Goal: Transaction & Acquisition: Purchase product/service

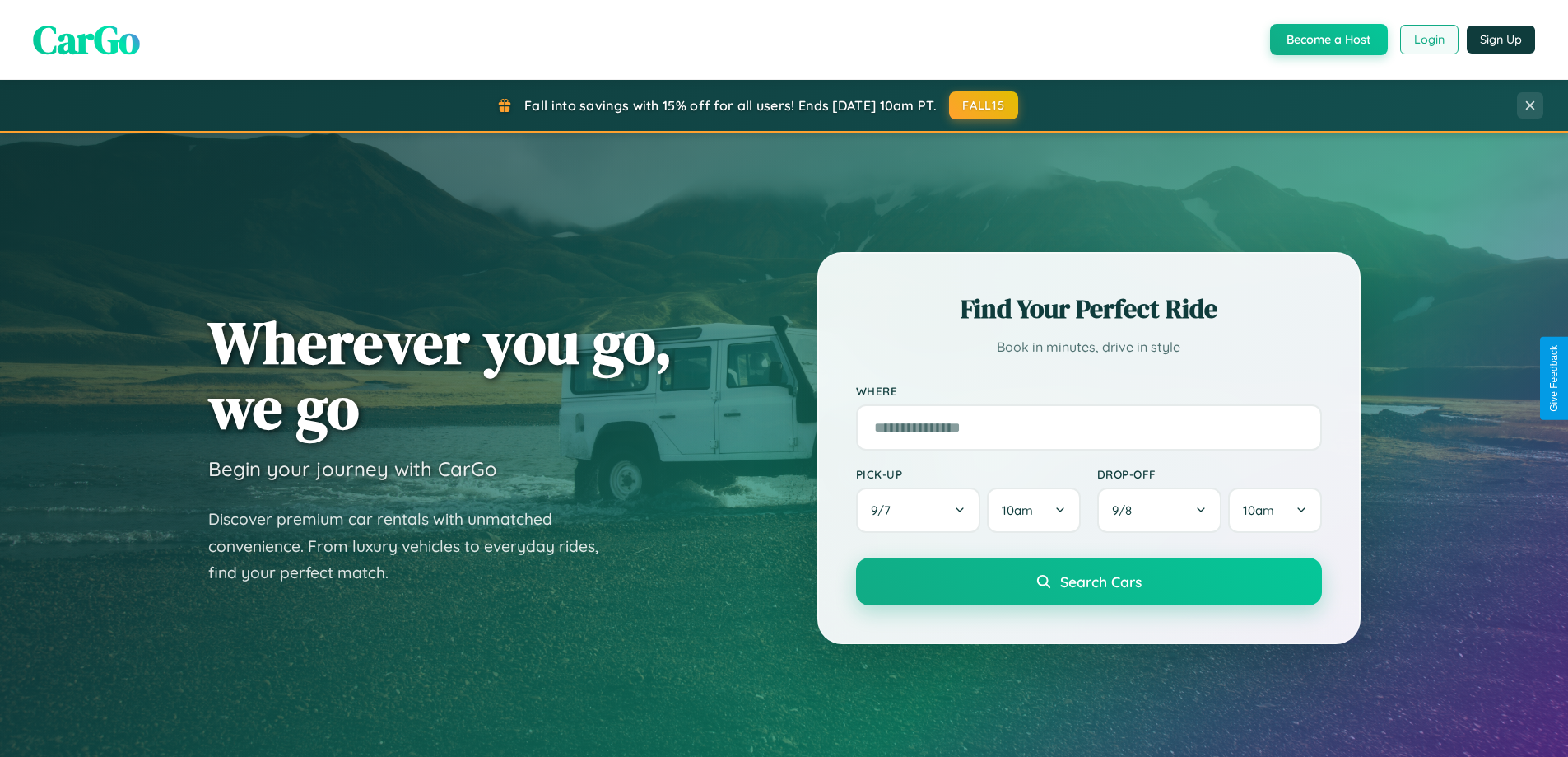
click at [1428, 40] on button "Login" at bounding box center [1429, 39] width 58 height 30
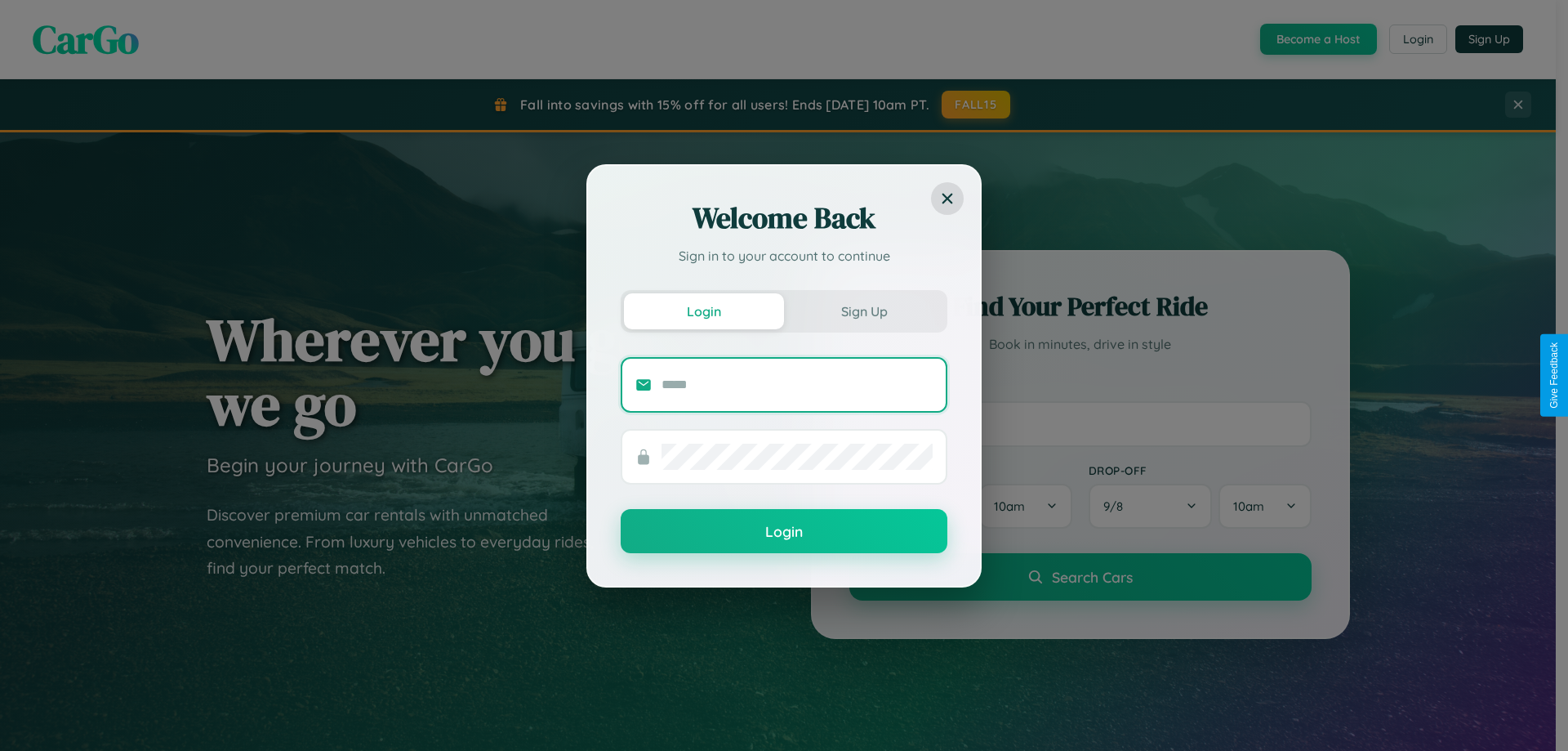
click at [797, 384] on input "text" at bounding box center [797, 384] width 271 height 26
type input "**********"
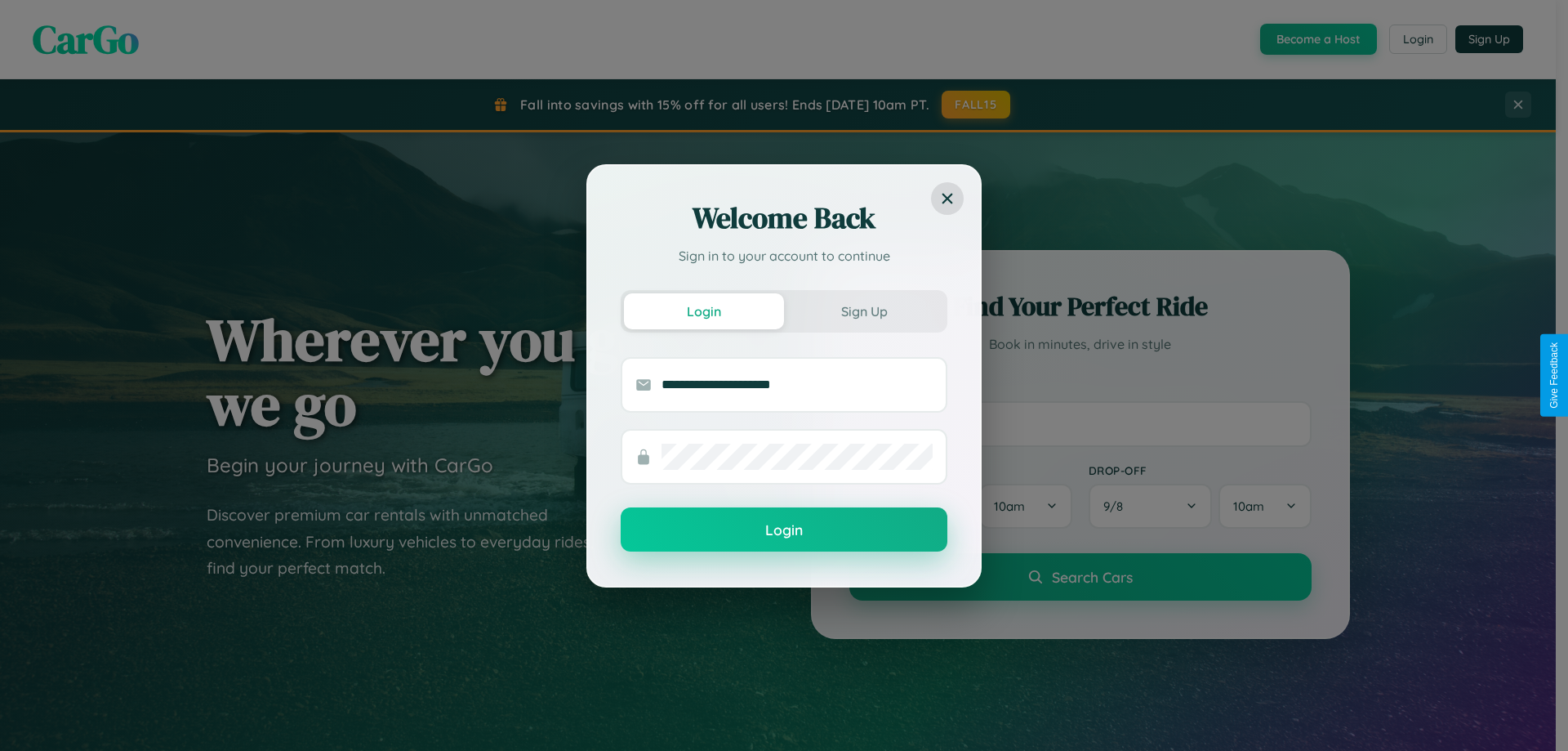
click at [784, 529] on button "Login" at bounding box center [784, 529] width 326 height 44
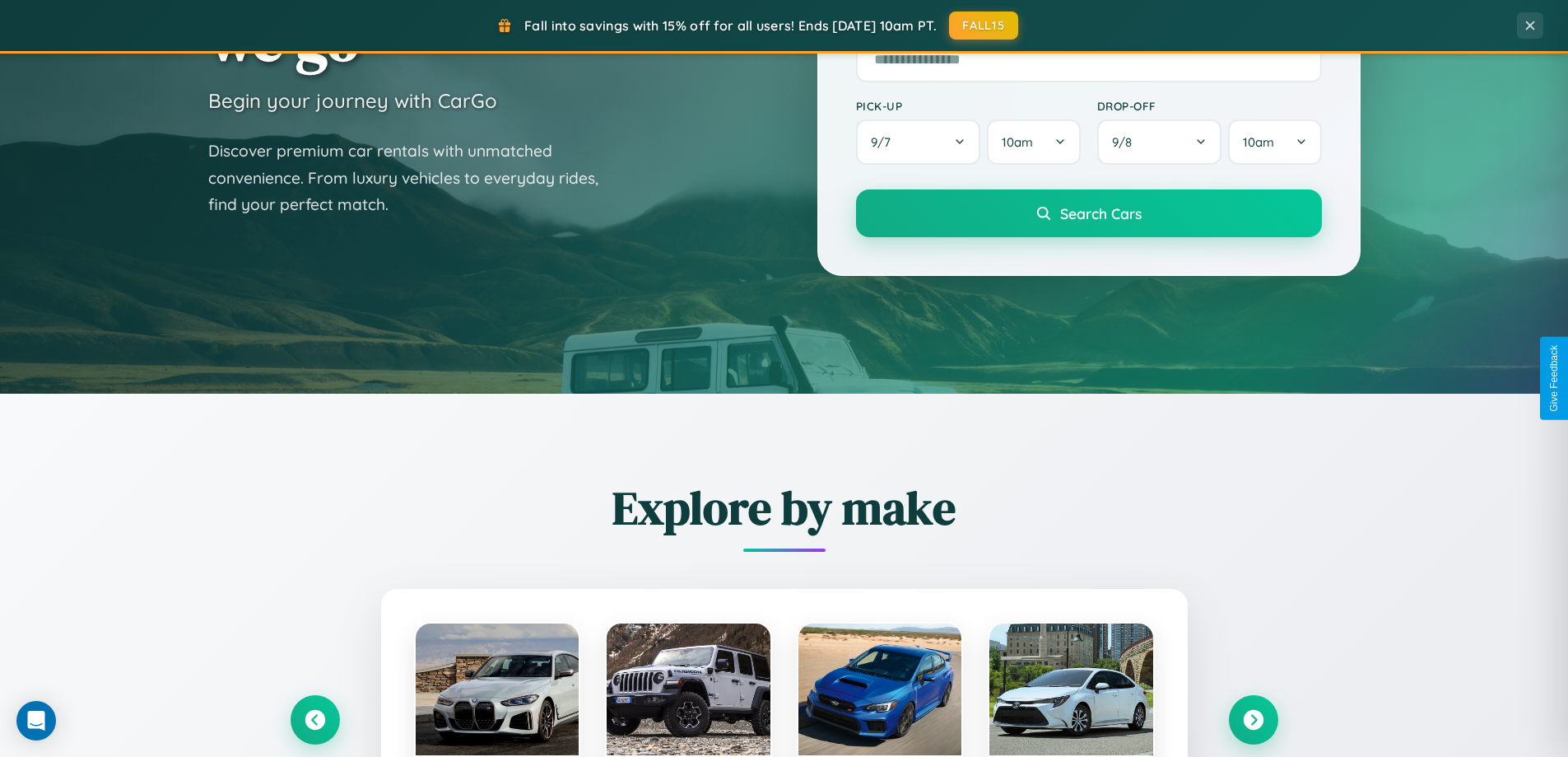
scroll to position [710, 0]
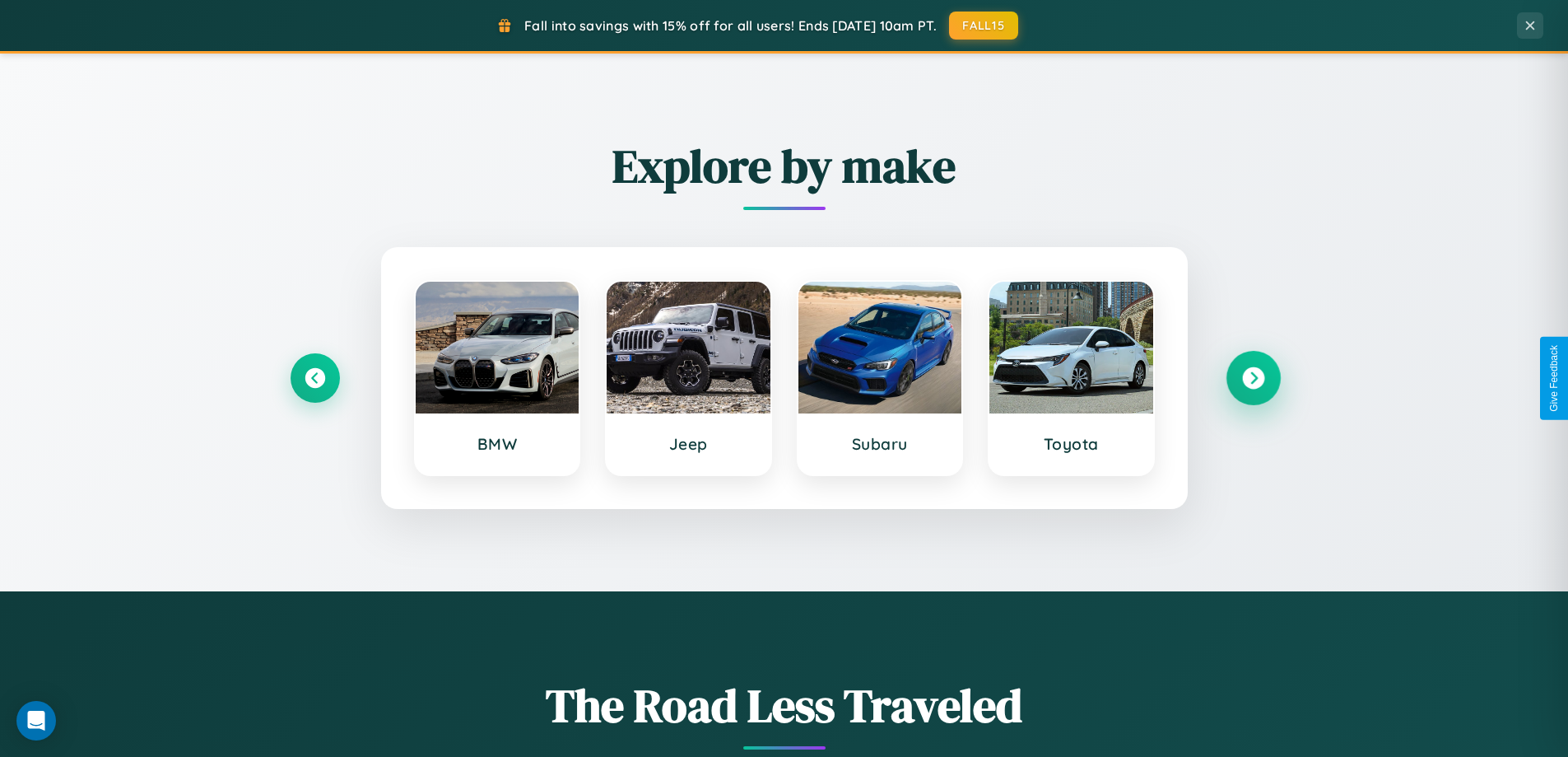
click at [1253, 378] on icon at bounding box center [1253, 378] width 22 height 22
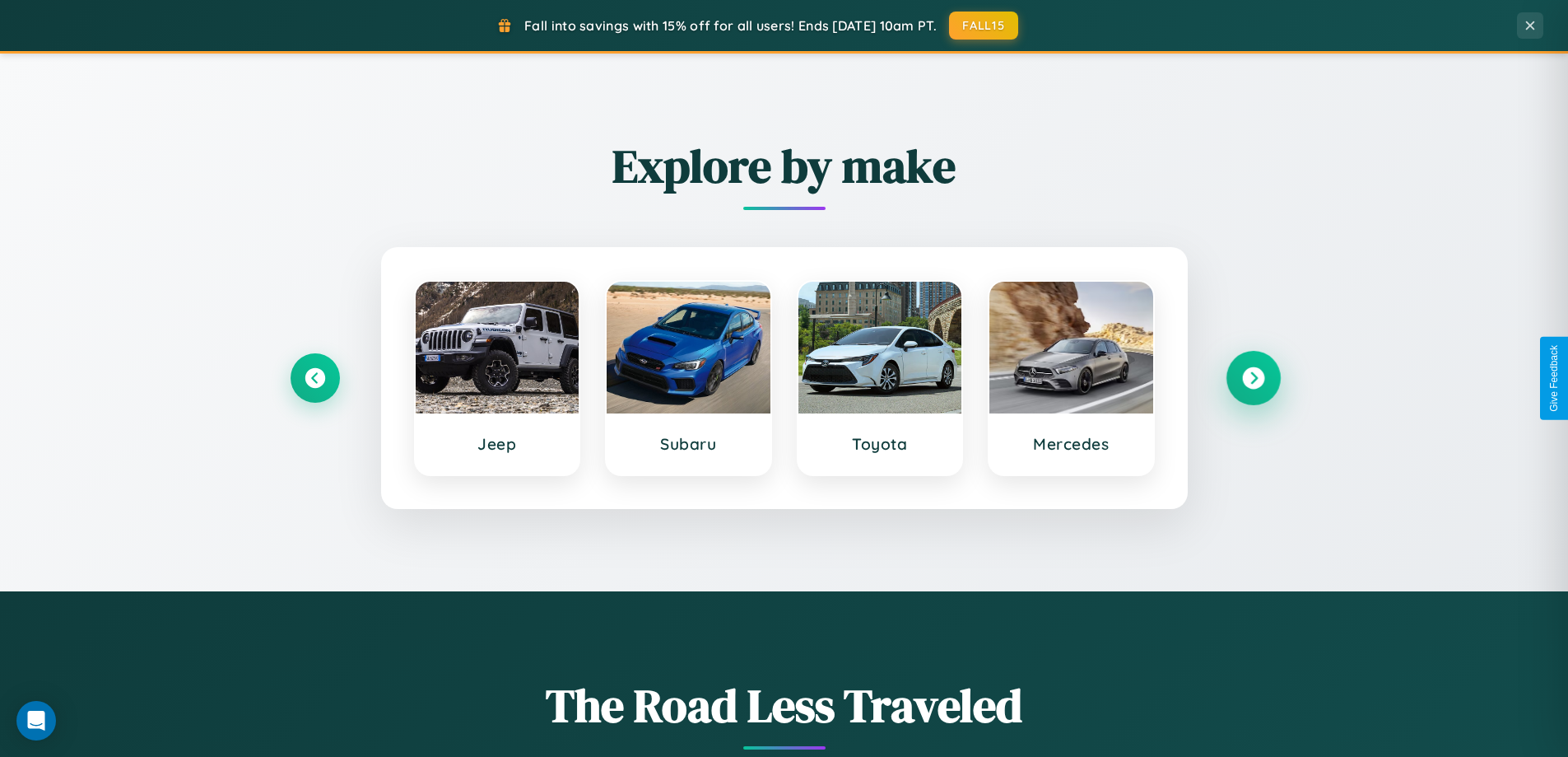
click at [1253, 378] on icon at bounding box center [1253, 378] width 22 height 22
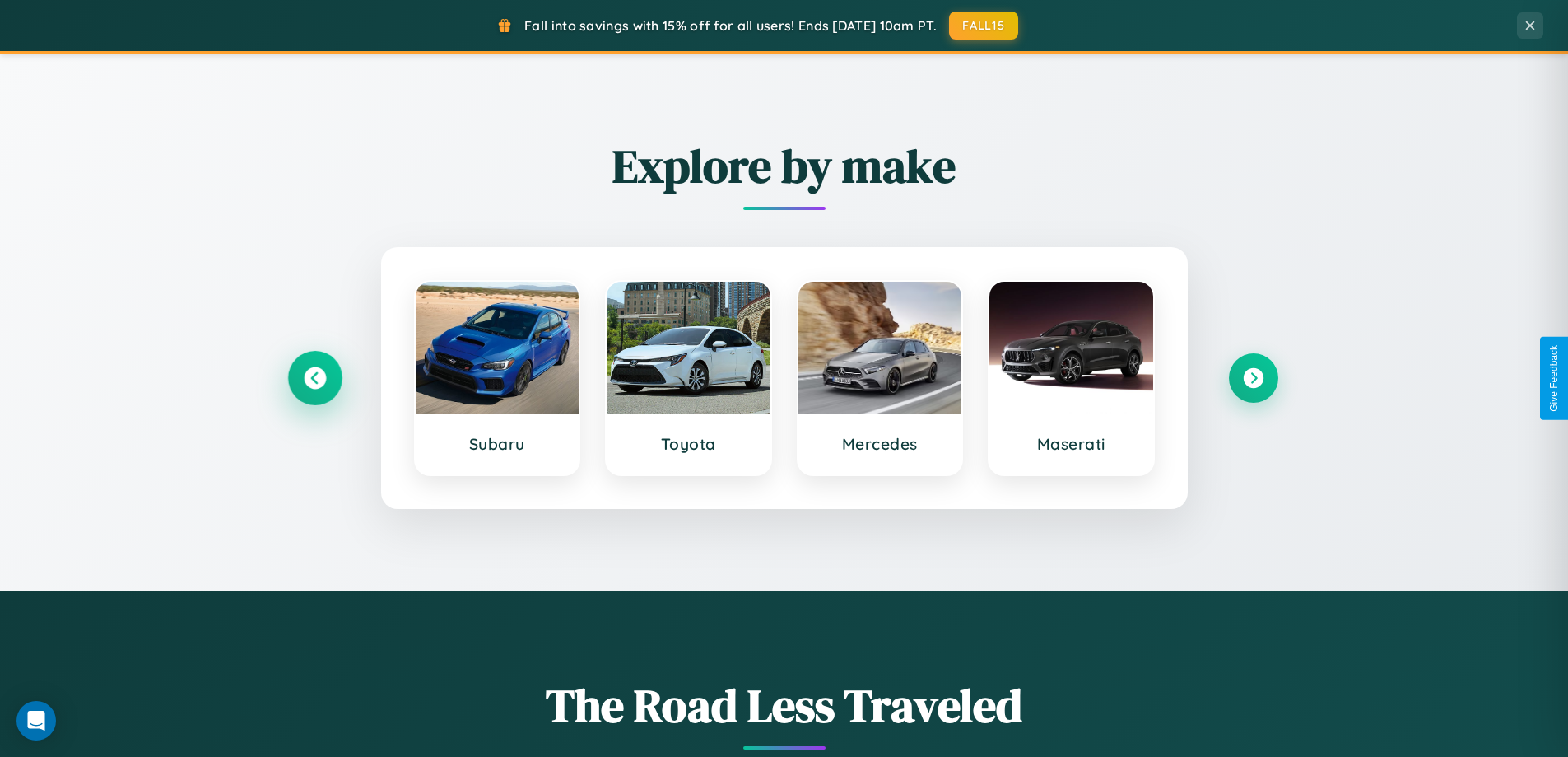
click at [315, 378] on icon at bounding box center [315, 378] width 22 height 22
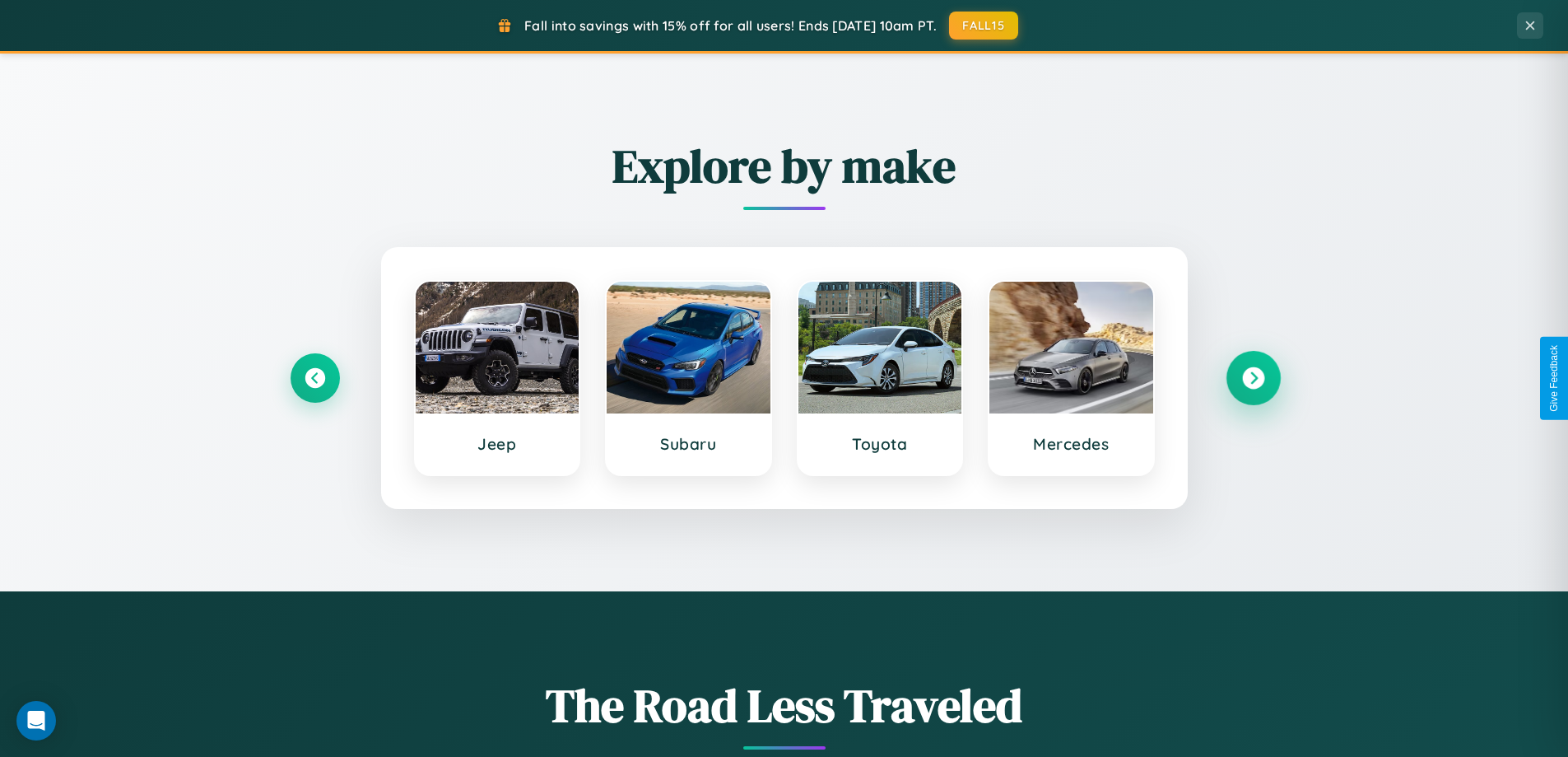
click at [1253, 378] on icon at bounding box center [1253, 378] width 22 height 22
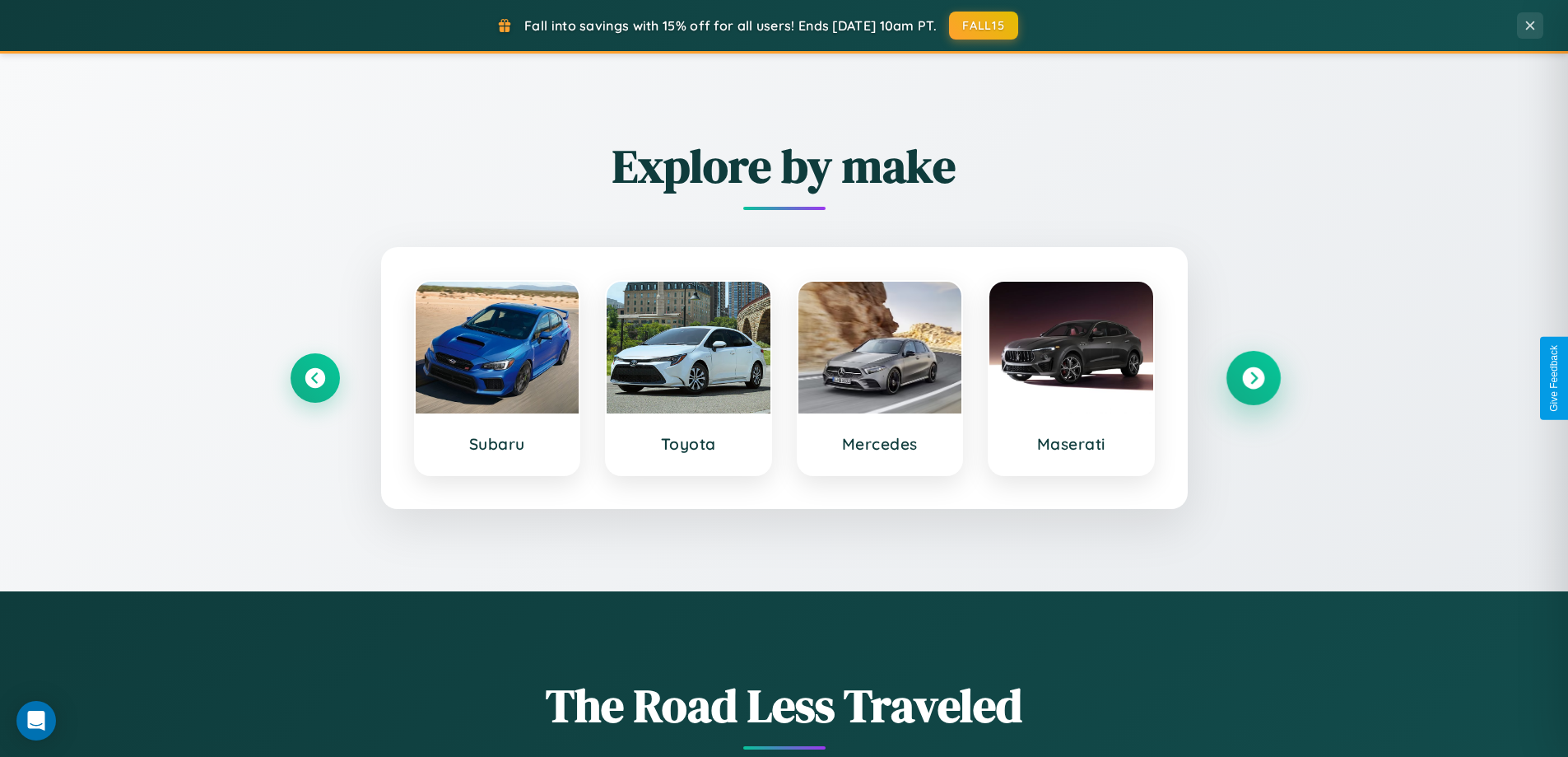
click at [1253, 378] on icon at bounding box center [1253, 378] width 22 height 22
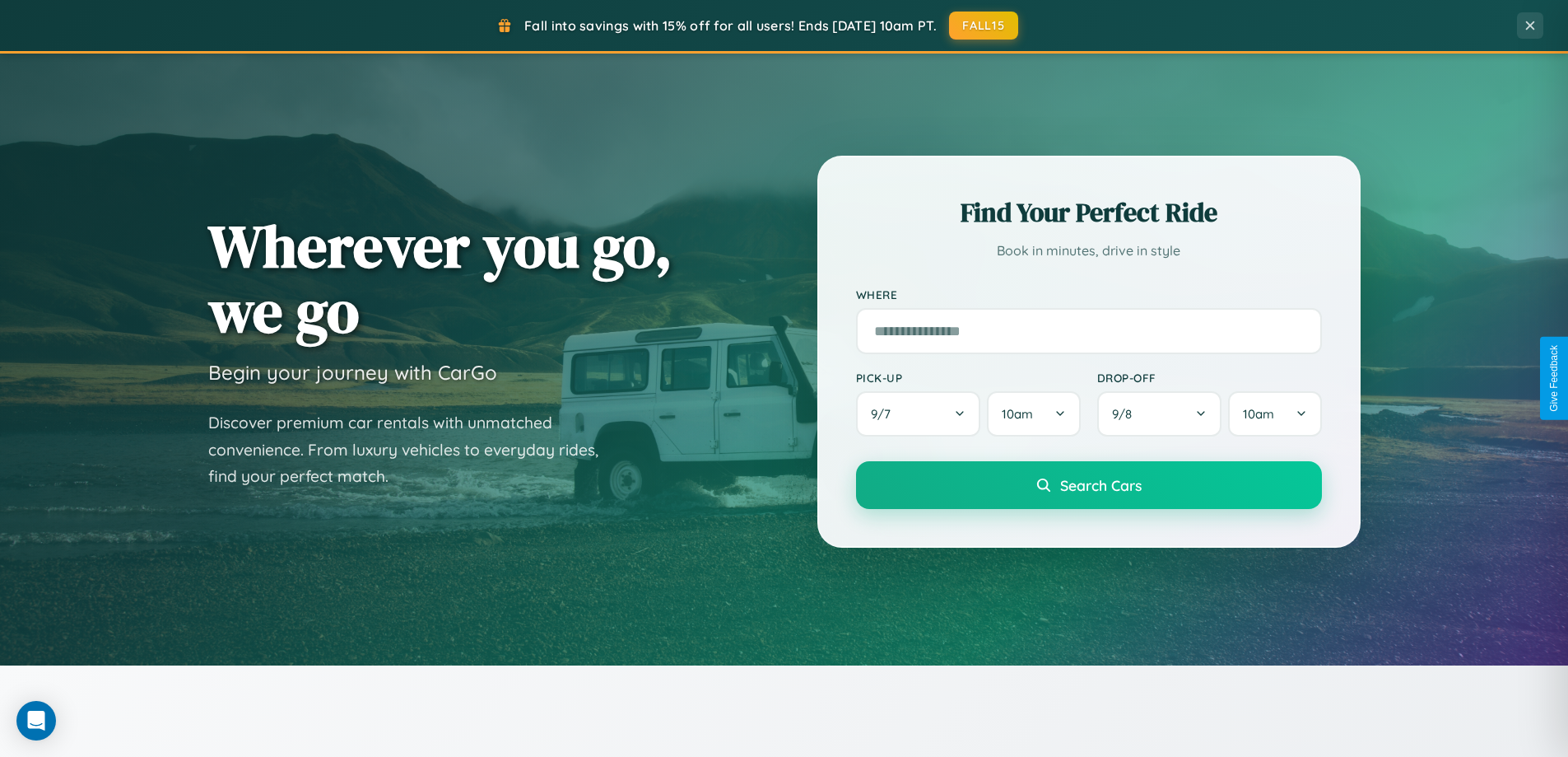
scroll to position [49, 0]
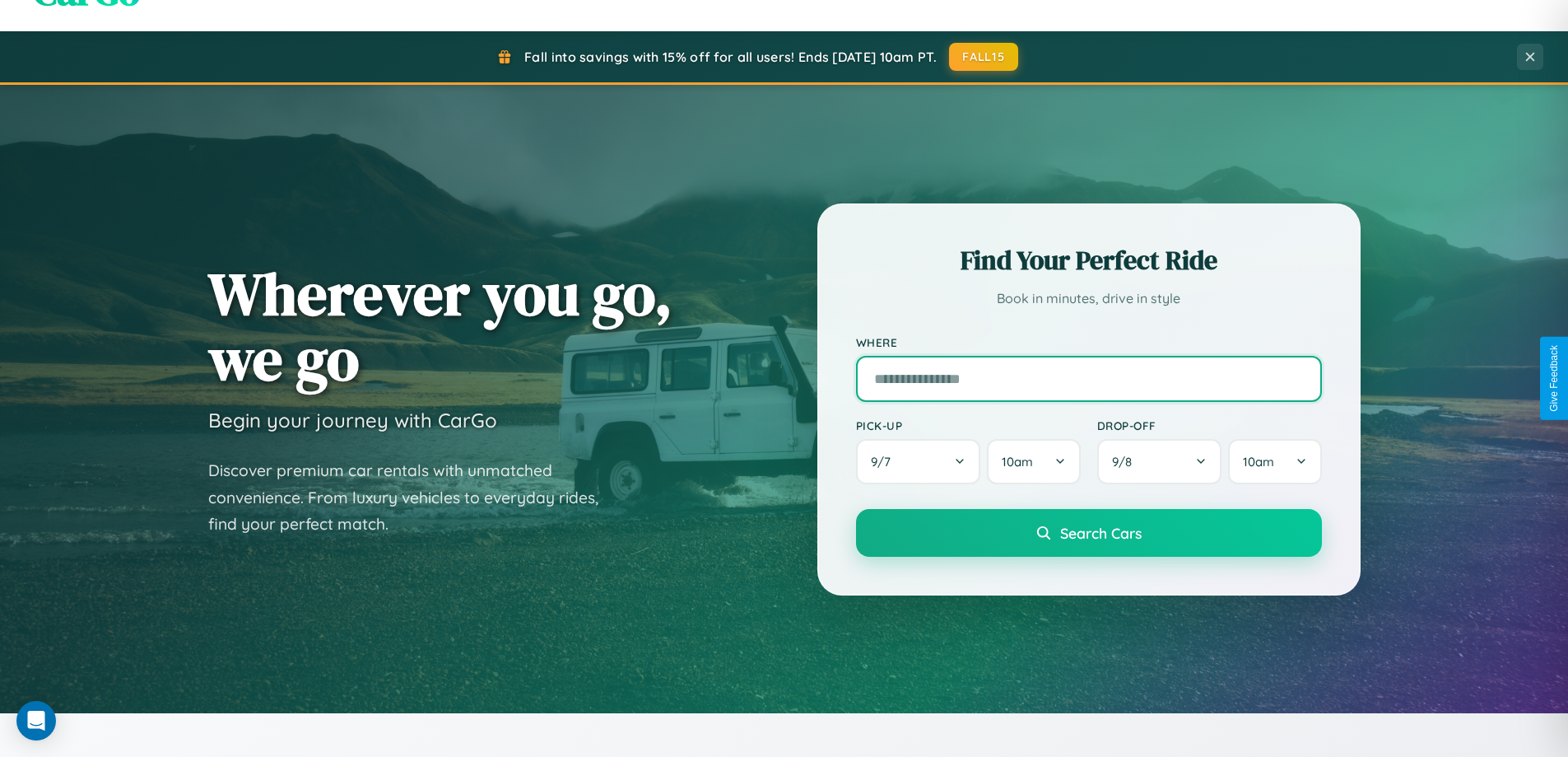
click at [1088, 378] on input "text" at bounding box center [1089, 379] width 466 height 46
type input "**********"
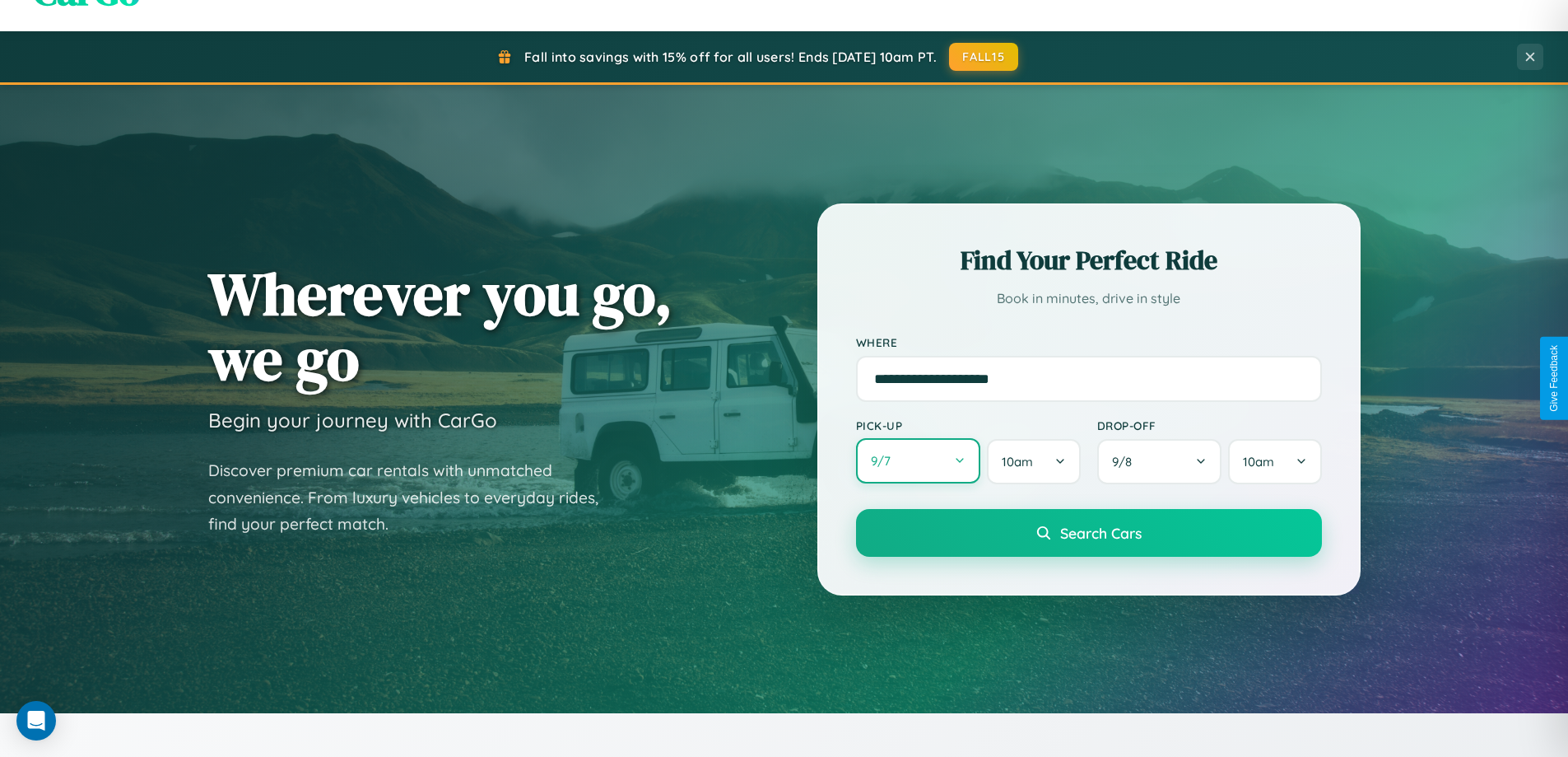
click at [918, 461] on button "9 / 7" at bounding box center [919, 461] width 125 height 46
select select "*"
select select "****"
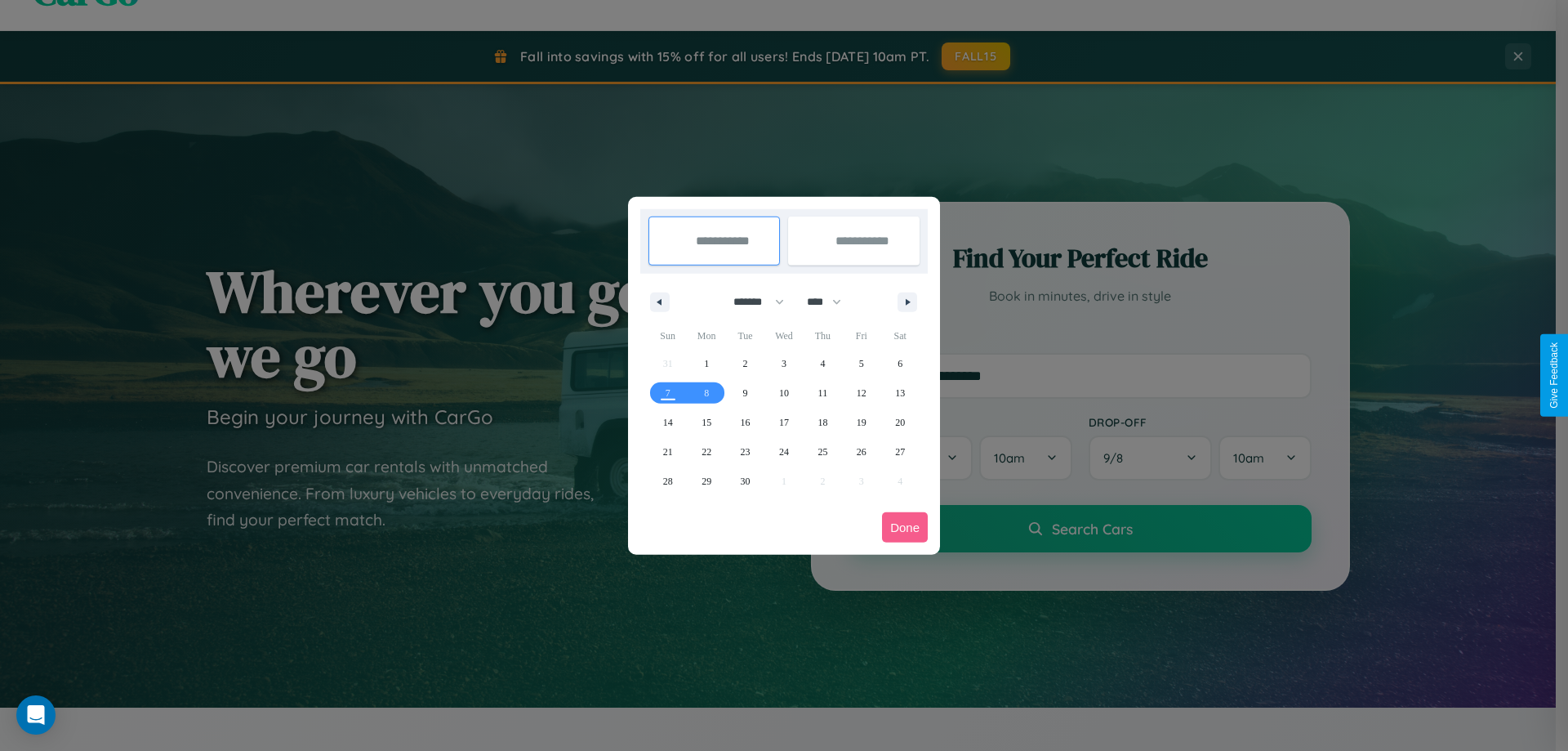
click at [751, 301] on select "******* ******** ***** ***** *** **** **** ****** ********* ******* ******** **…" at bounding box center [756, 301] width 69 height 27
select select "**"
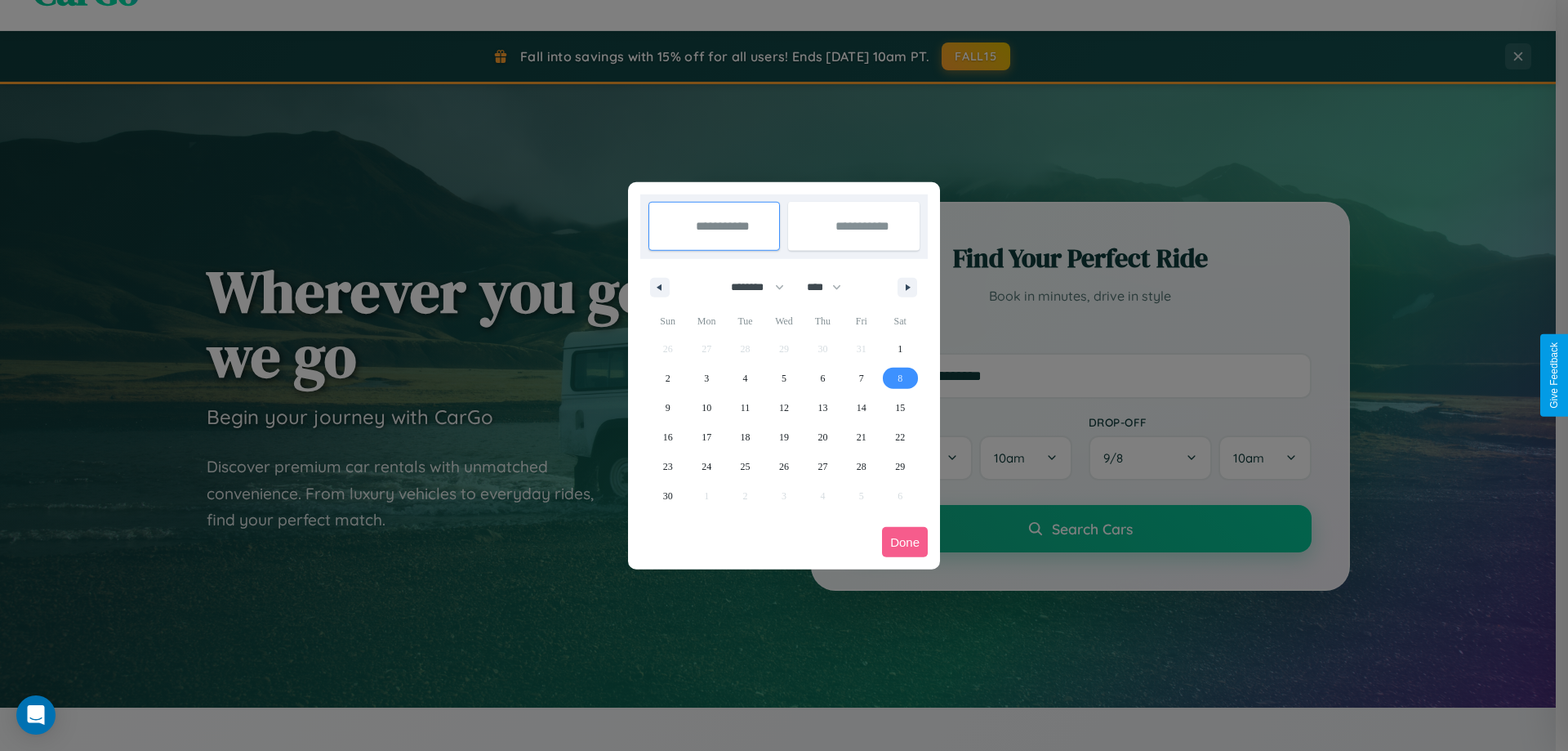
click at [899, 378] on span "8" at bounding box center [899, 378] width 5 height 29
type input "**********"
click at [899, 407] on span "15" at bounding box center [900, 407] width 10 height 29
type input "**********"
click at [904, 542] on button "Done" at bounding box center [904, 542] width 46 height 30
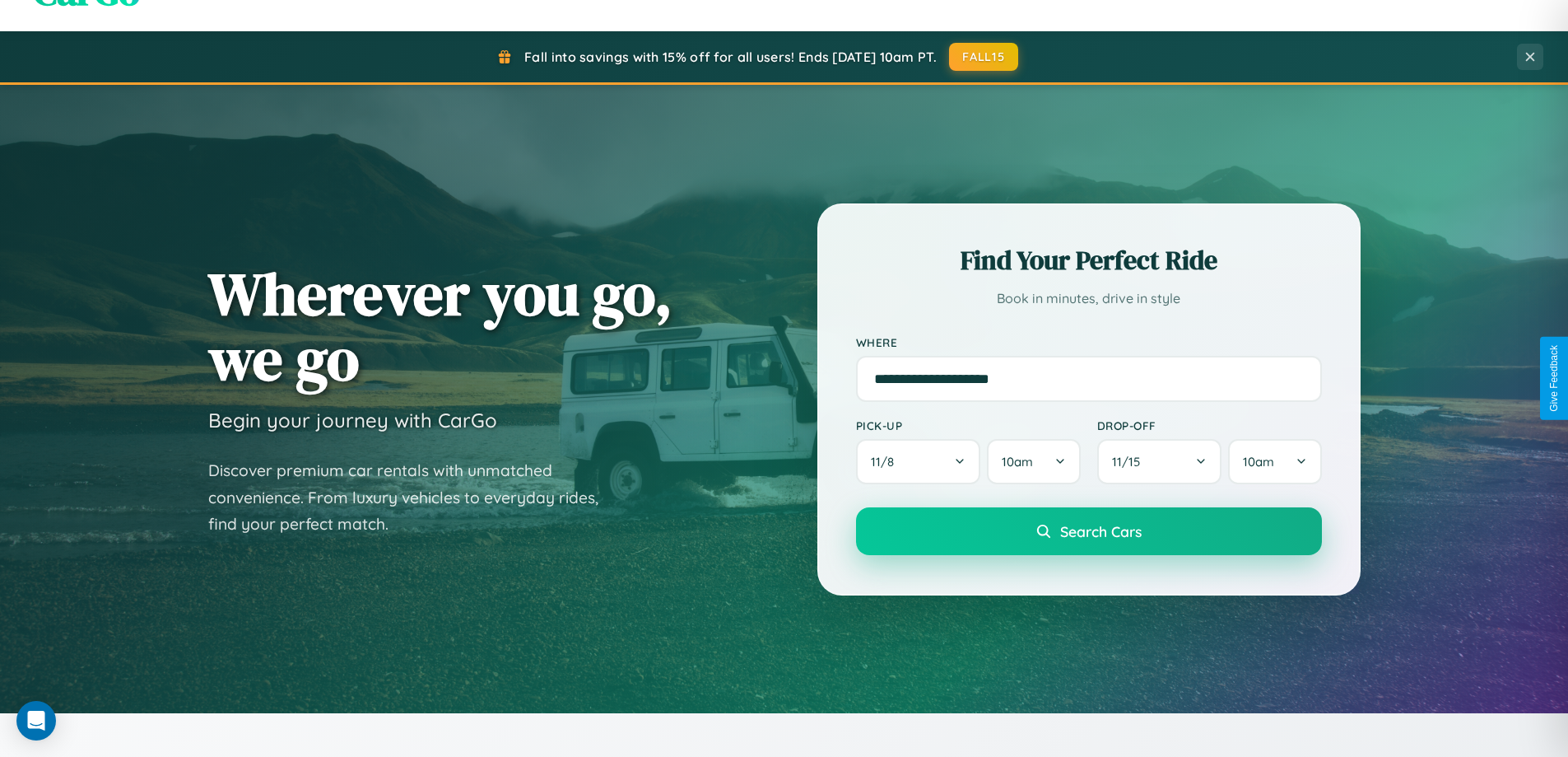
click at [1088, 531] on span "Search Cars" at bounding box center [1101, 531] width 82 height 18
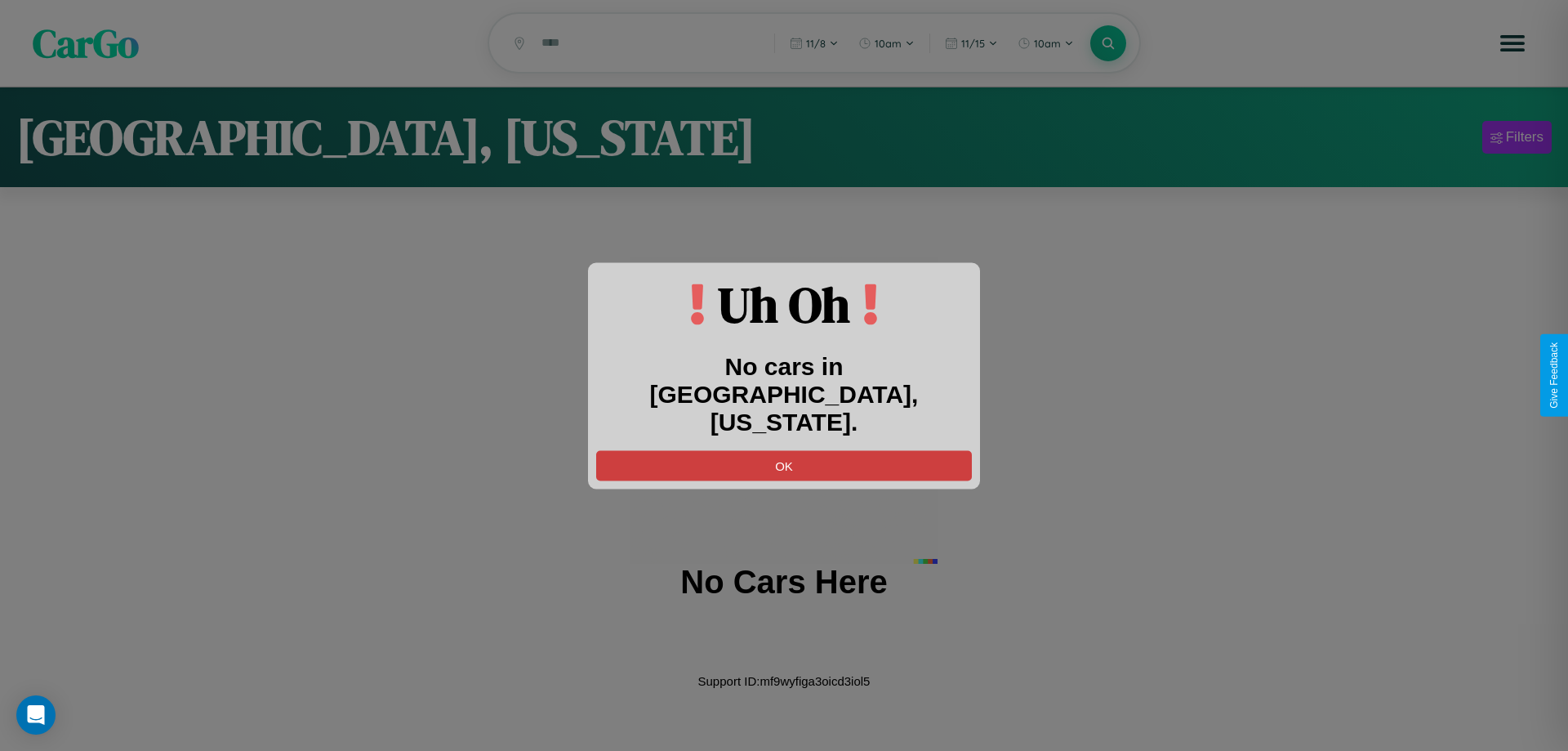
click at [784, 451] on button "OK" at bounding box center [783, 466] width 376 height 30
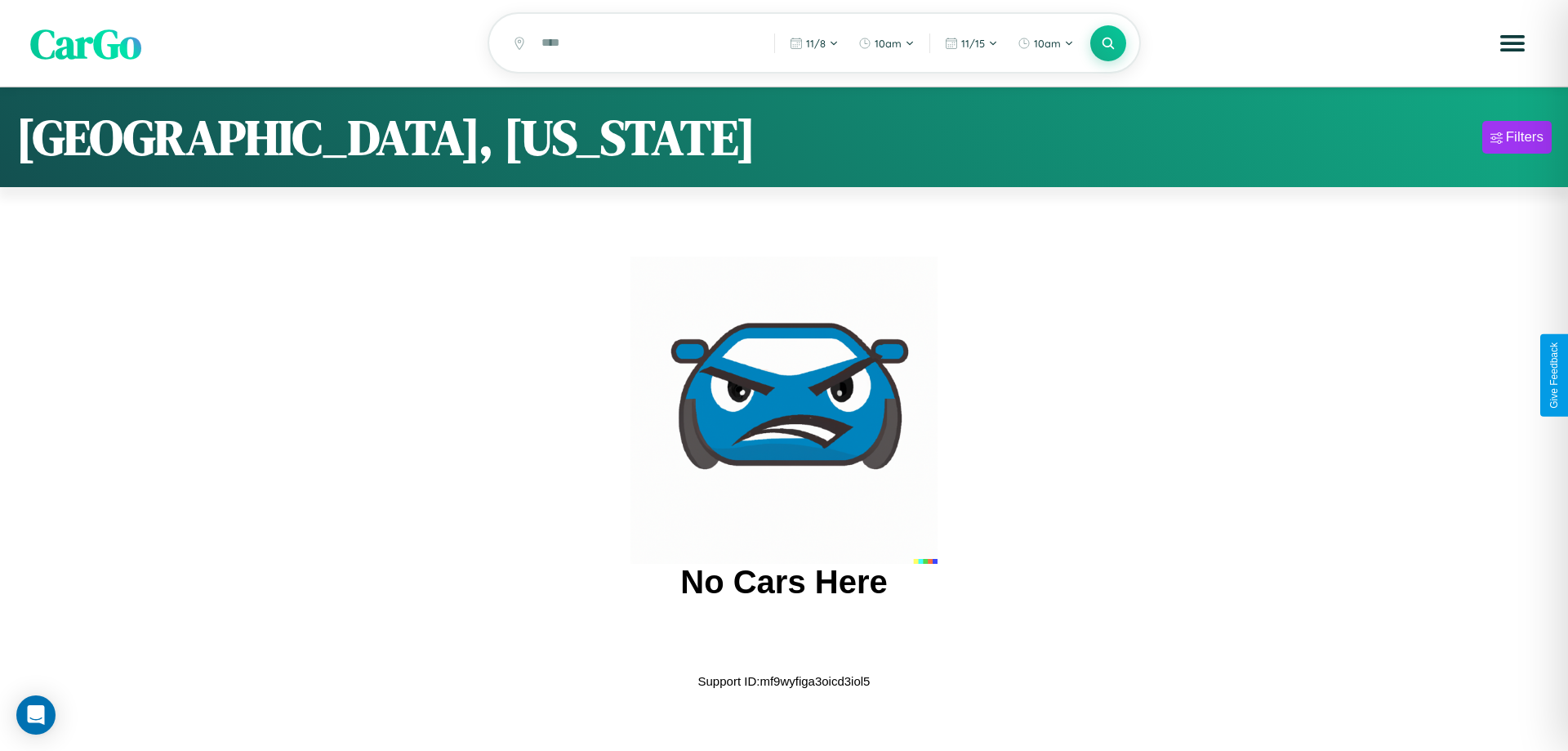
click at [85, 44] on span "CarGo" at bounding box center [85, 43] width 111 height 56
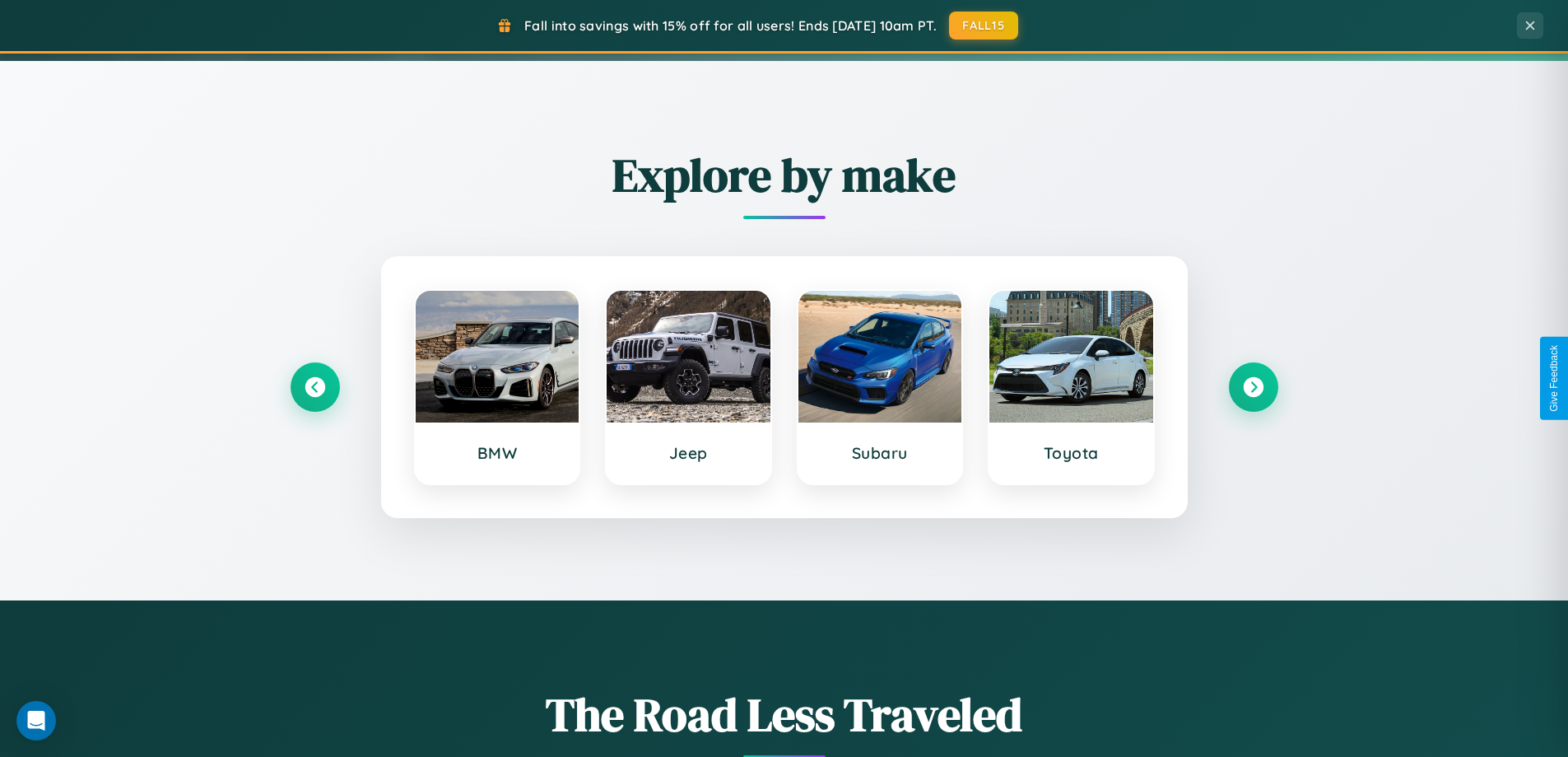
scroll to position [710, 0]
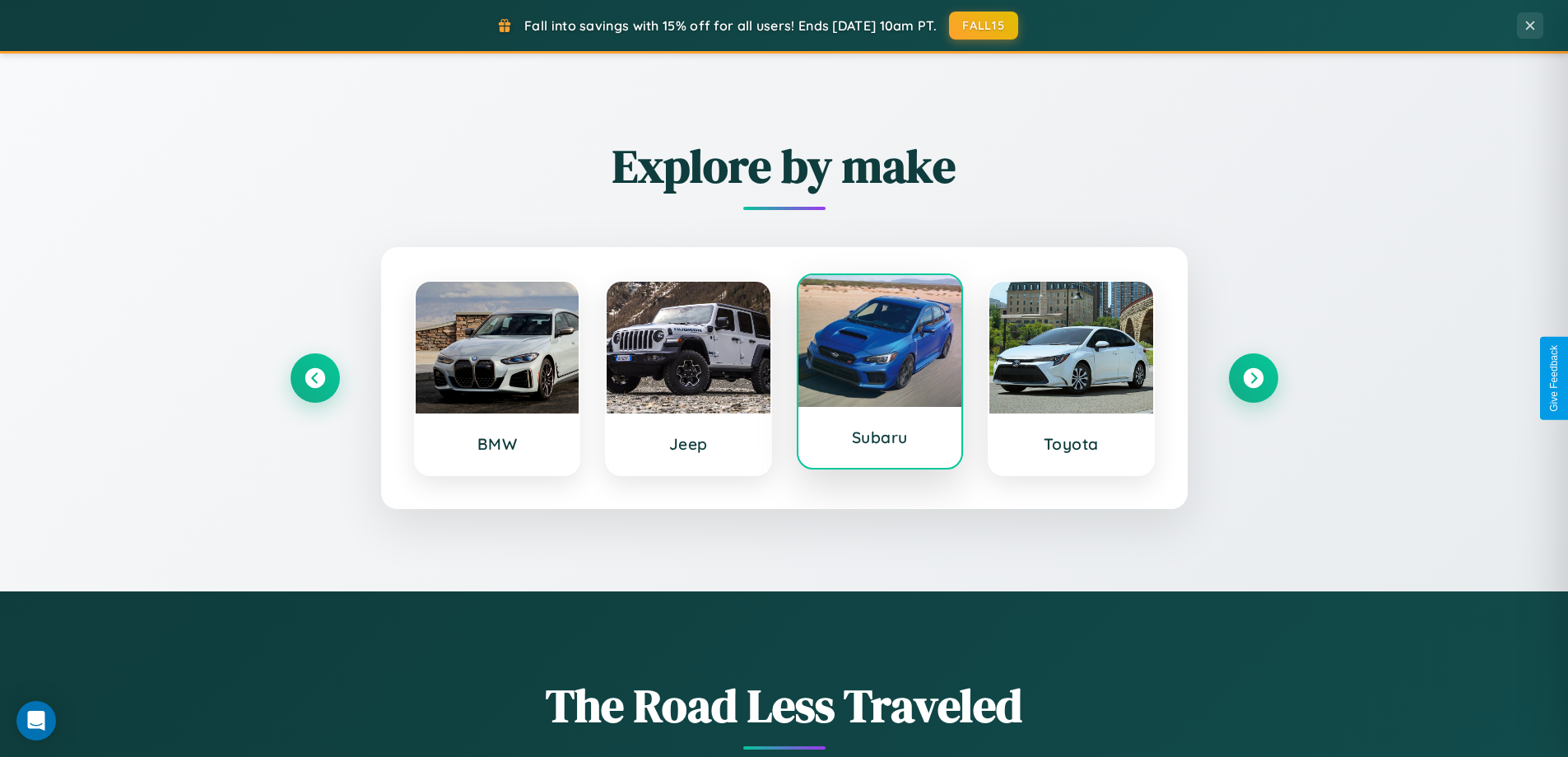
click at [879, 376] on div at bounding box center [881, 341] width 164 height 132
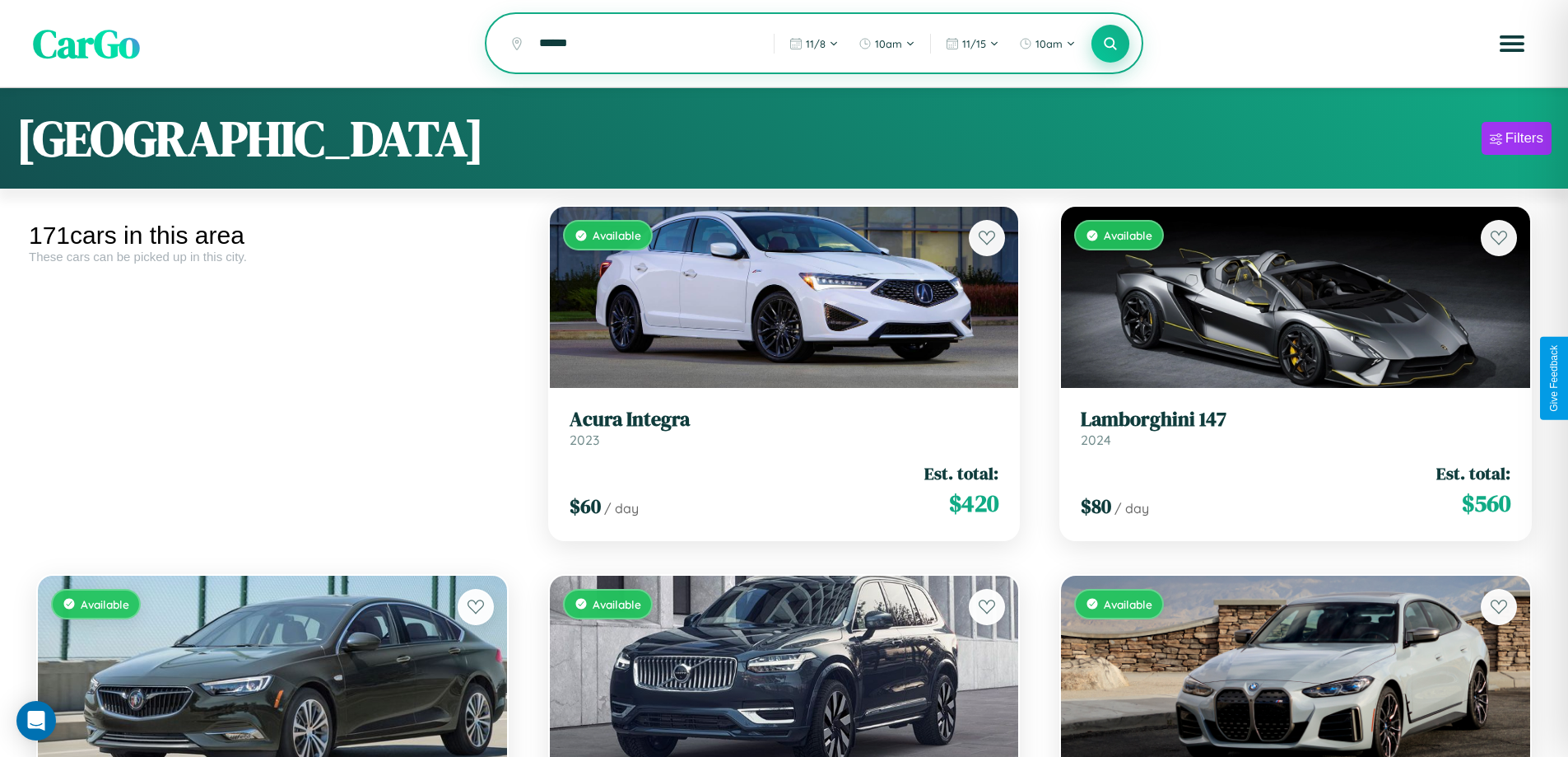
click at [1110, 45] on icon at bounding box center [1111, 43] width 16 height 16
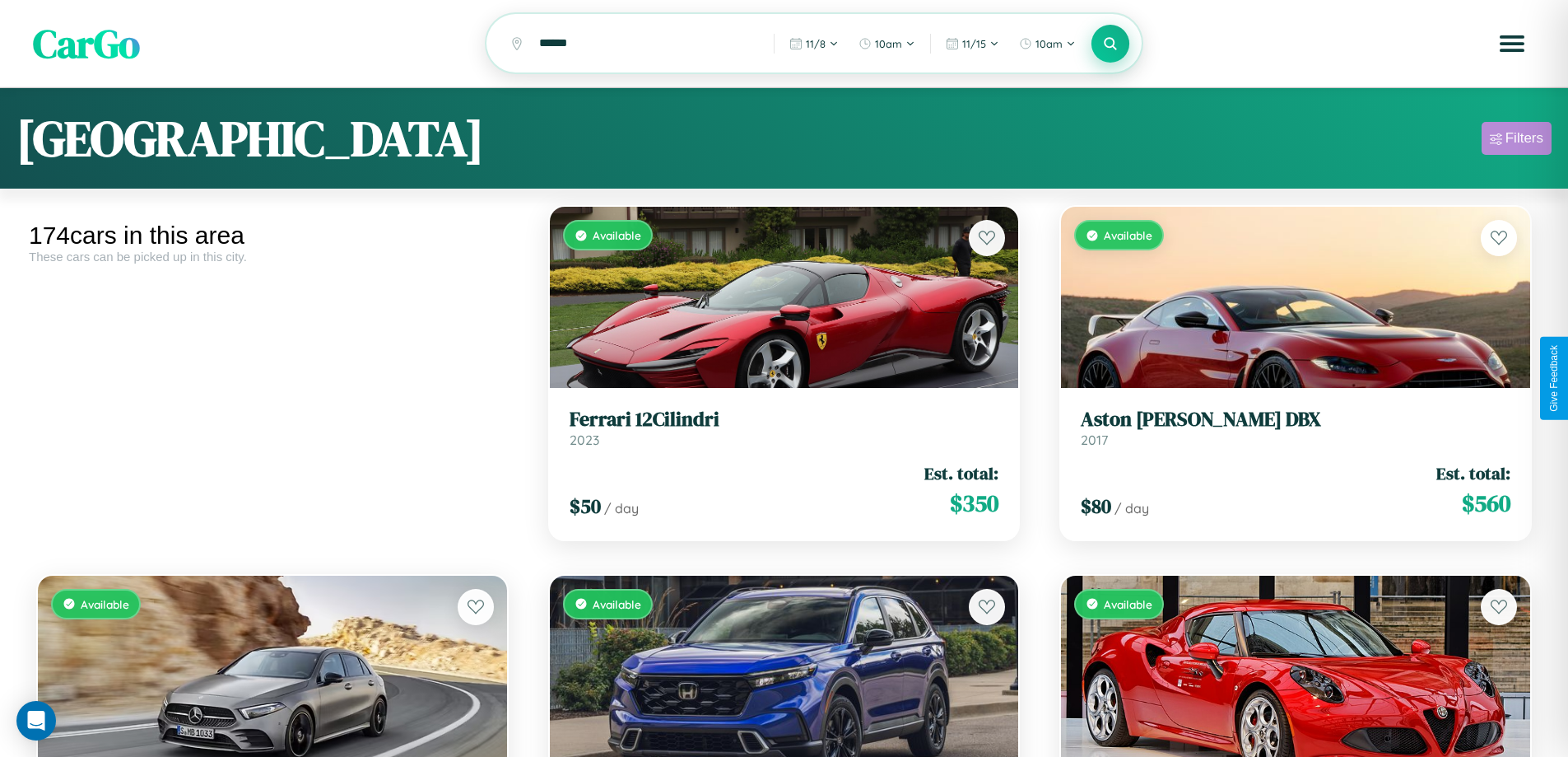
click at [1516, 141] on div "Filters" at bounding box center [1524, 138] width 38 height 17
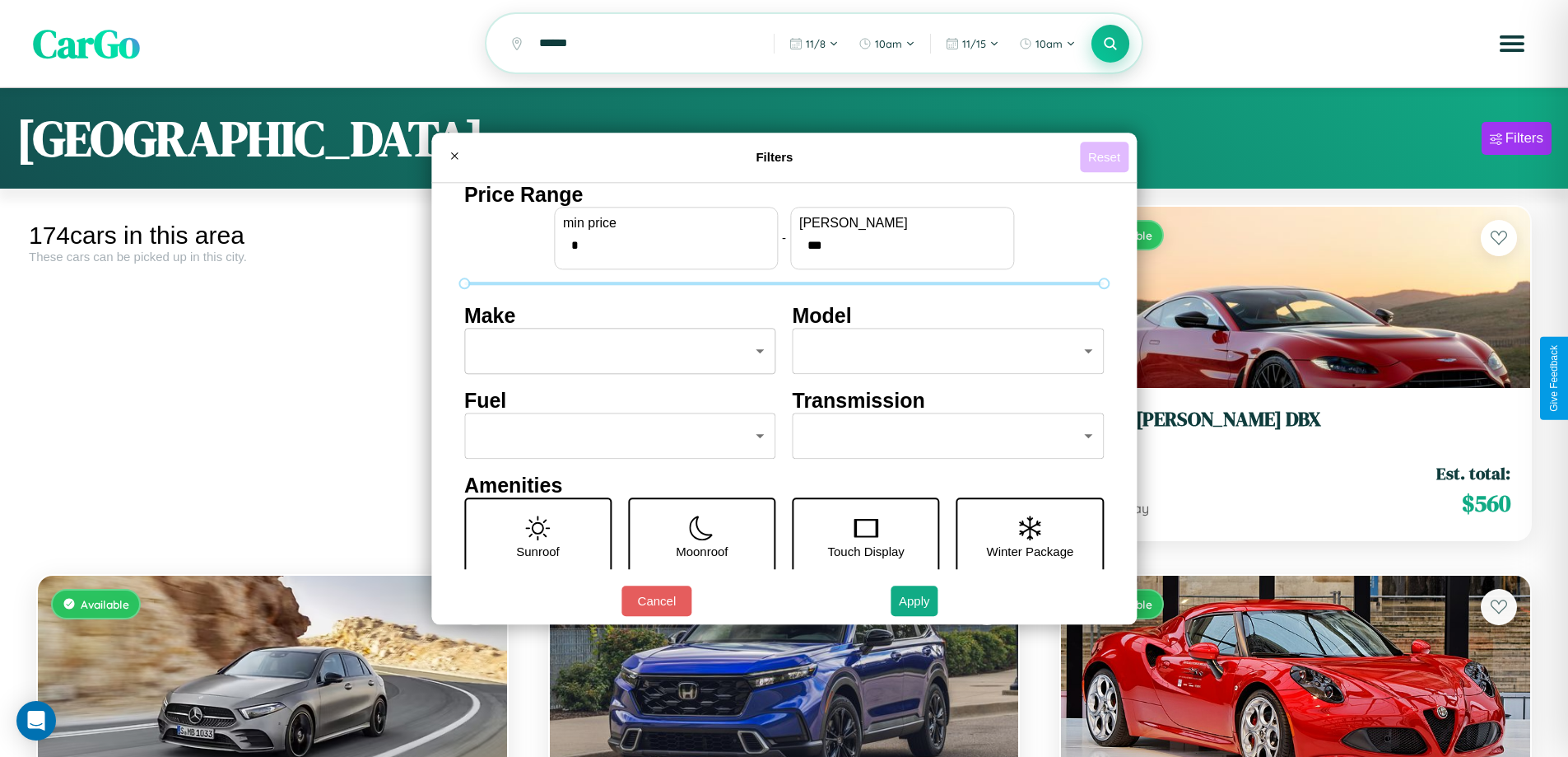
click at [1107, 156] on button "Reset" at bounding box center [1104, 157] width 49 height 30
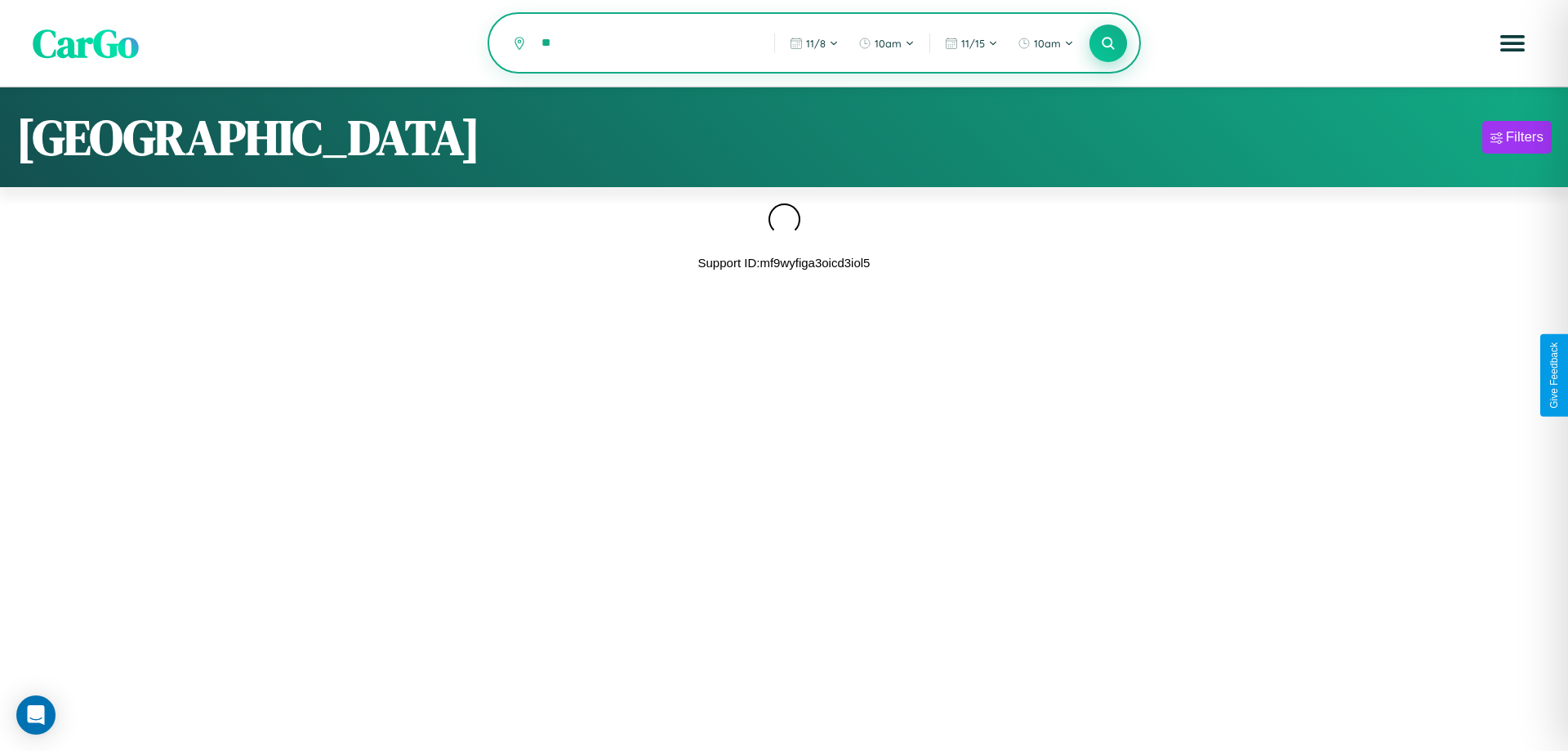
type input "*"
type input "*****"
click at [1108, 44] on icon at bounding box center [1107, 43] width 16 height 16
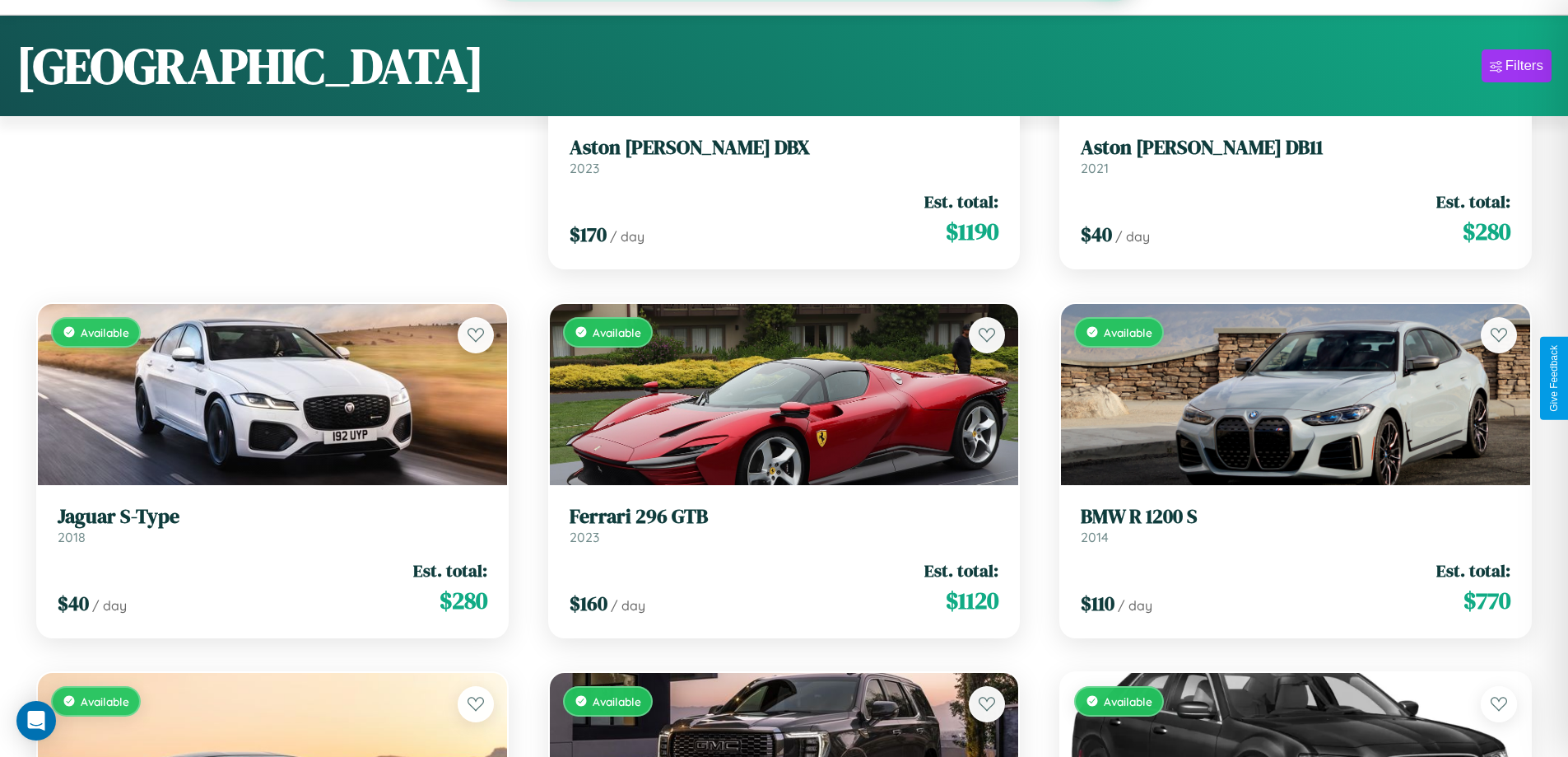
scroll to position [3244, 0]
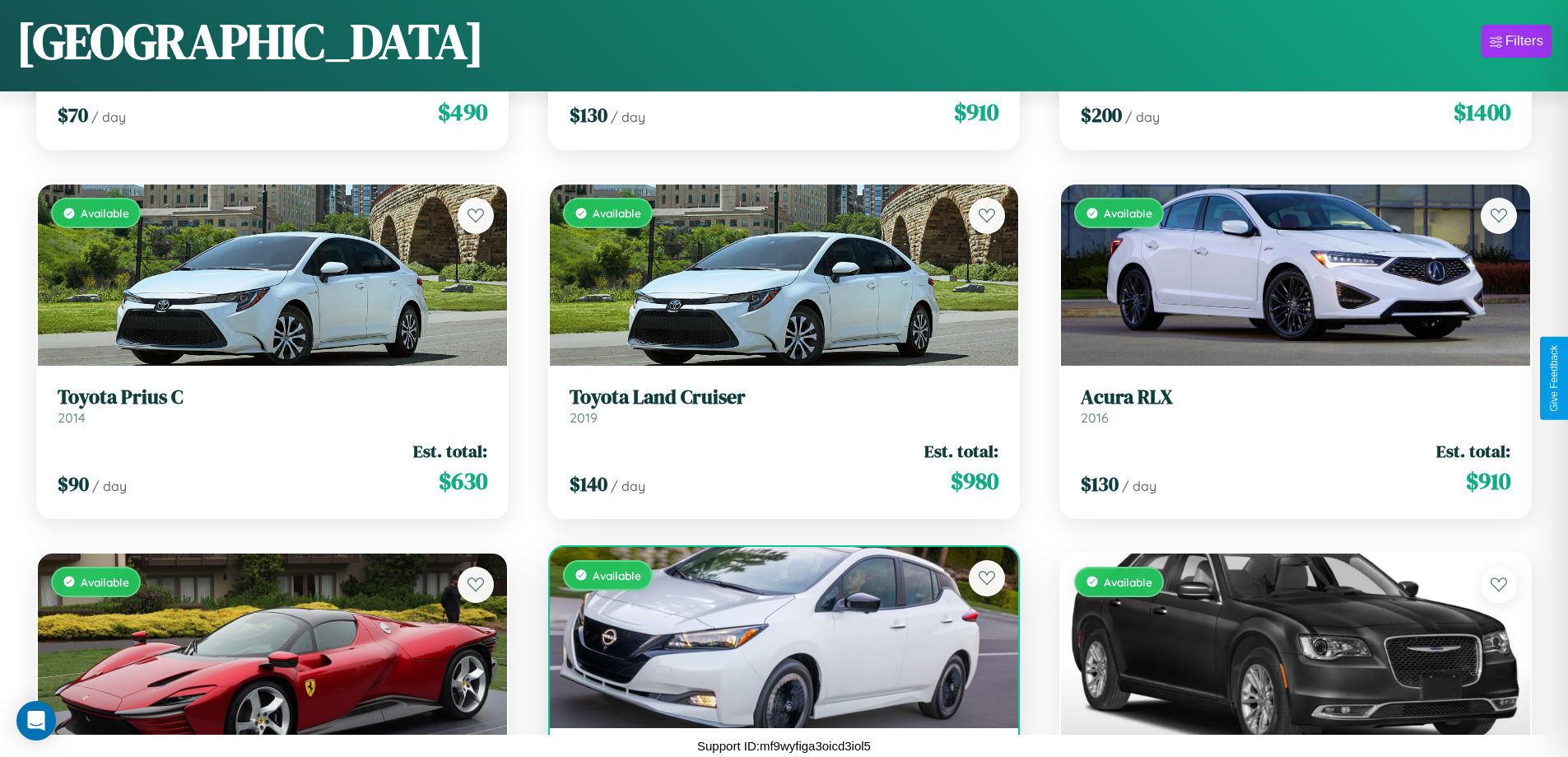
click at [777, 643] on div "Available" at bounding box center [784, 637] width 469 height 181
click at [777, 636] on div "Available" at bounding box center [784, 637] width 469 height 181
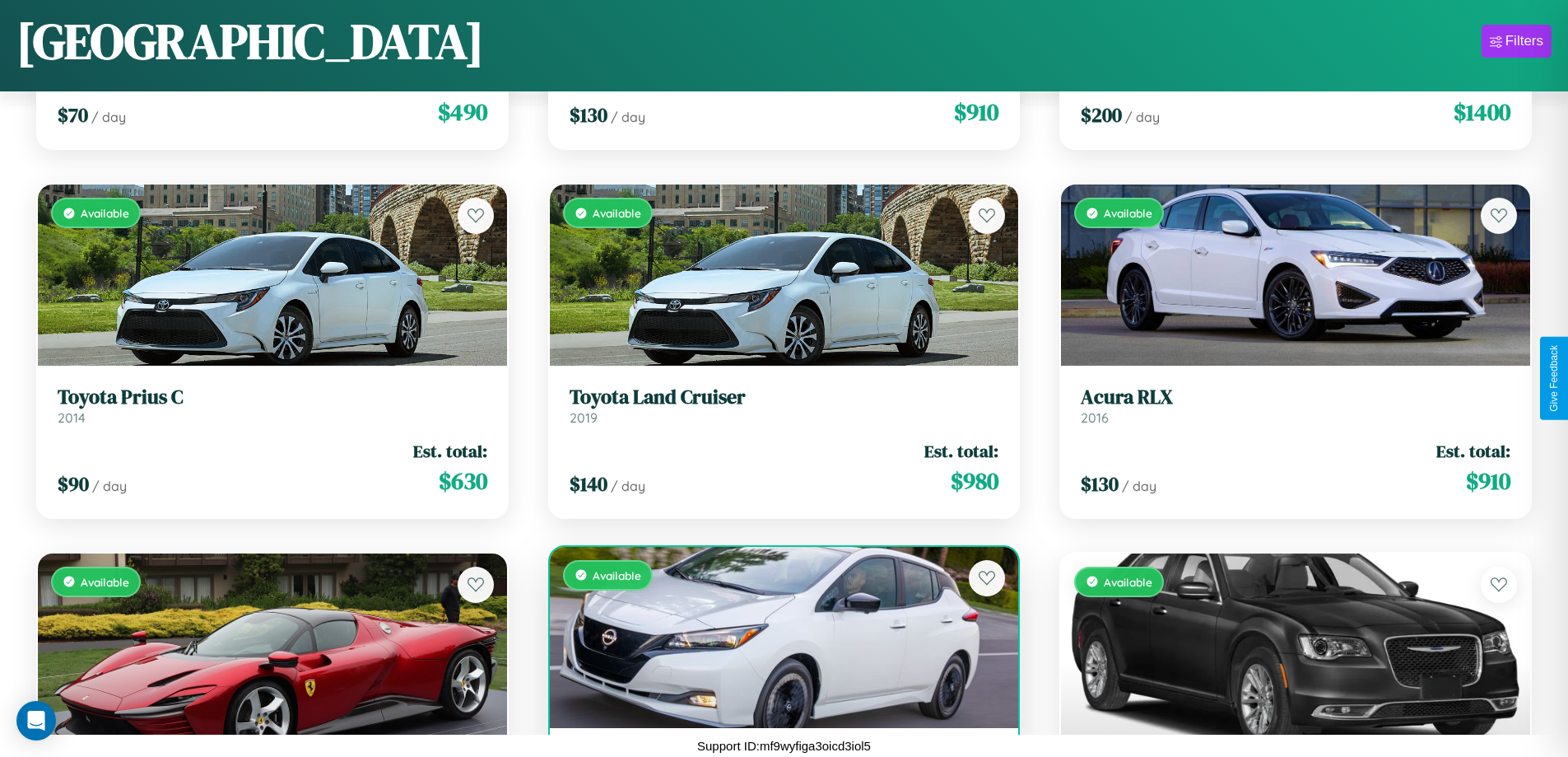
click at [777, 636] on div "Available" at bounding box center [784, 637] width 469 height 181
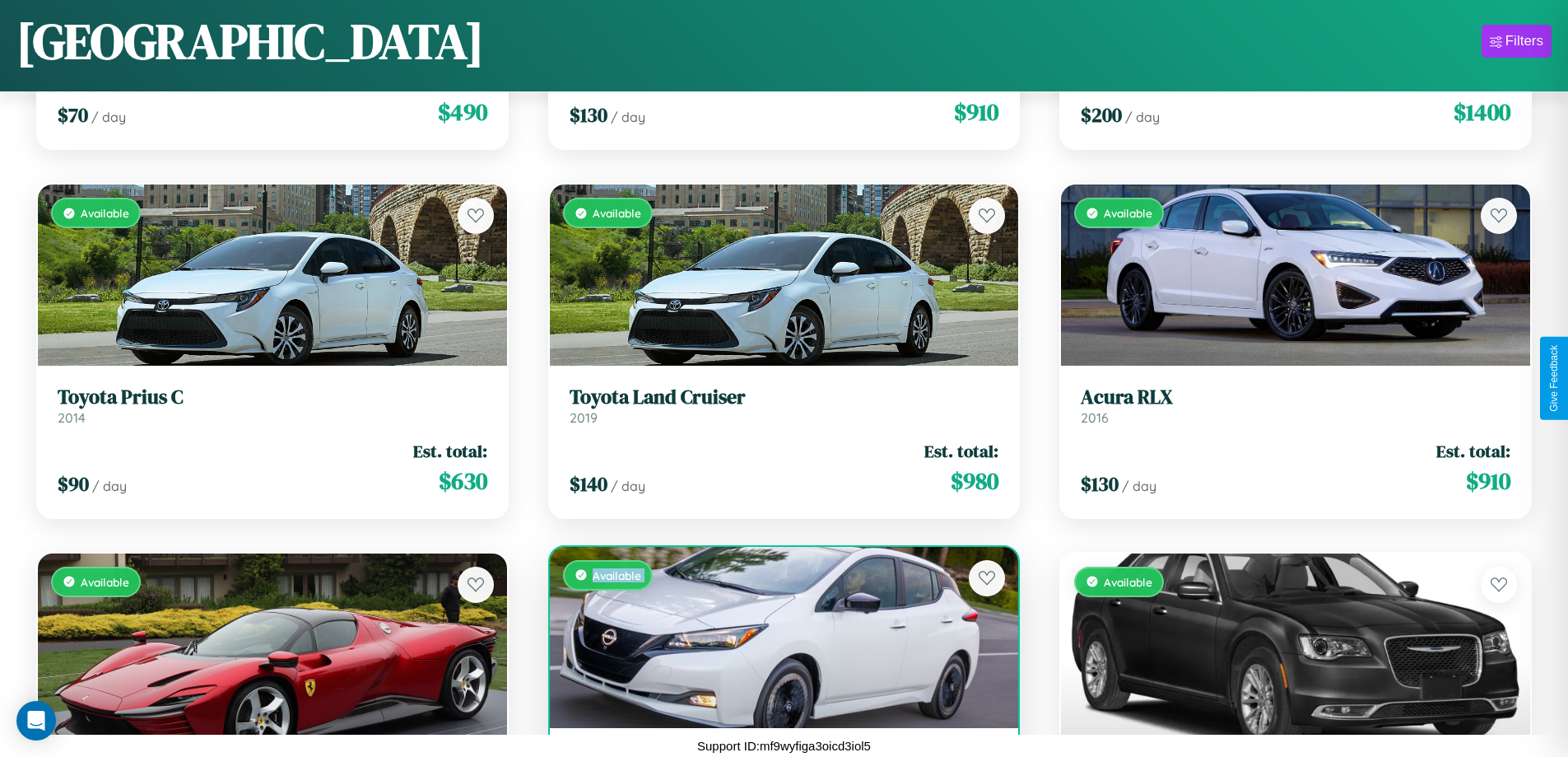
click at [777, 636] on div "Available" at bounding box center [784, 637] width 469 height 181
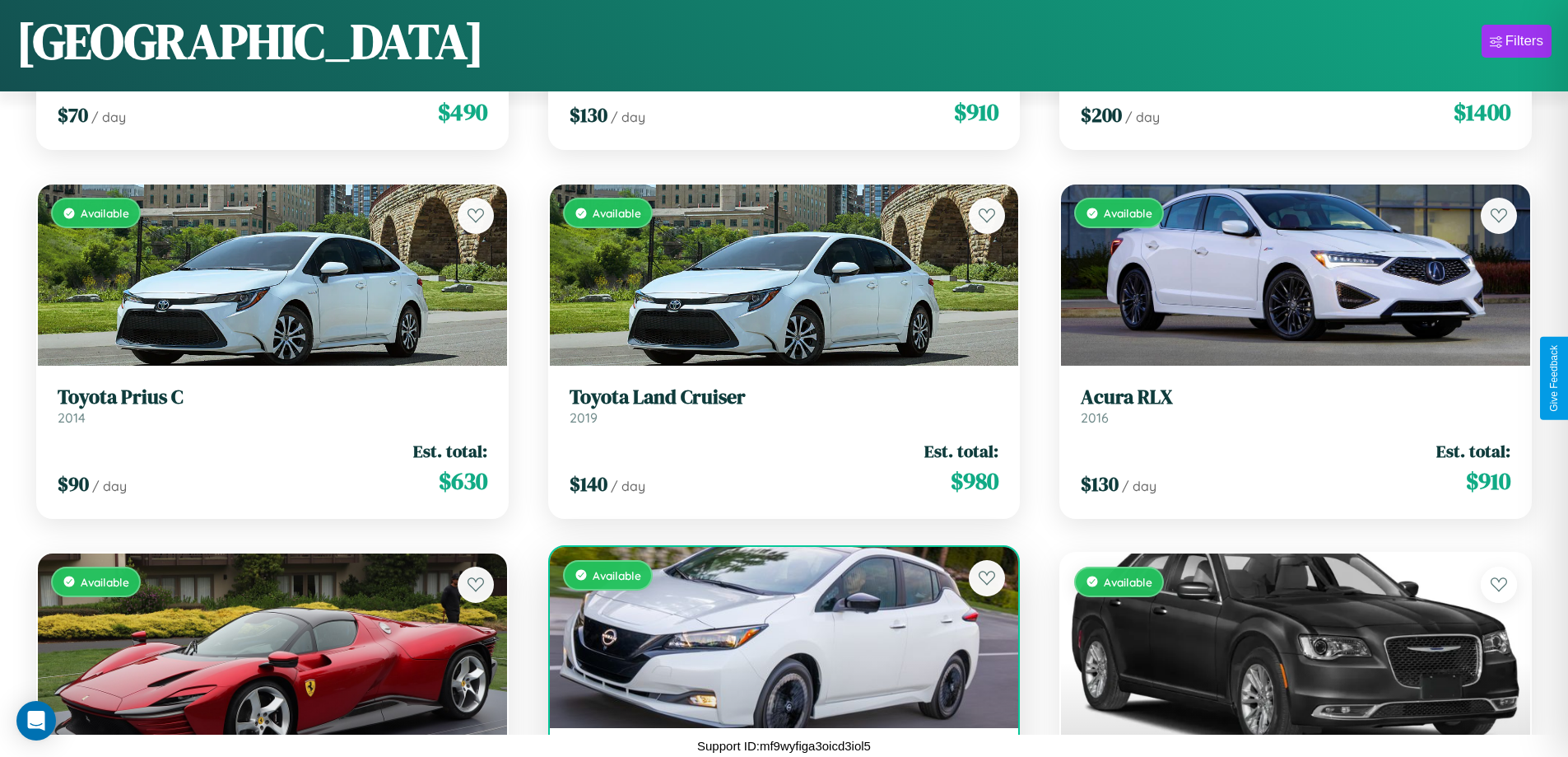
click at [777, 636] on div "Available" at bounding box center [784, 637] width 469 height 181
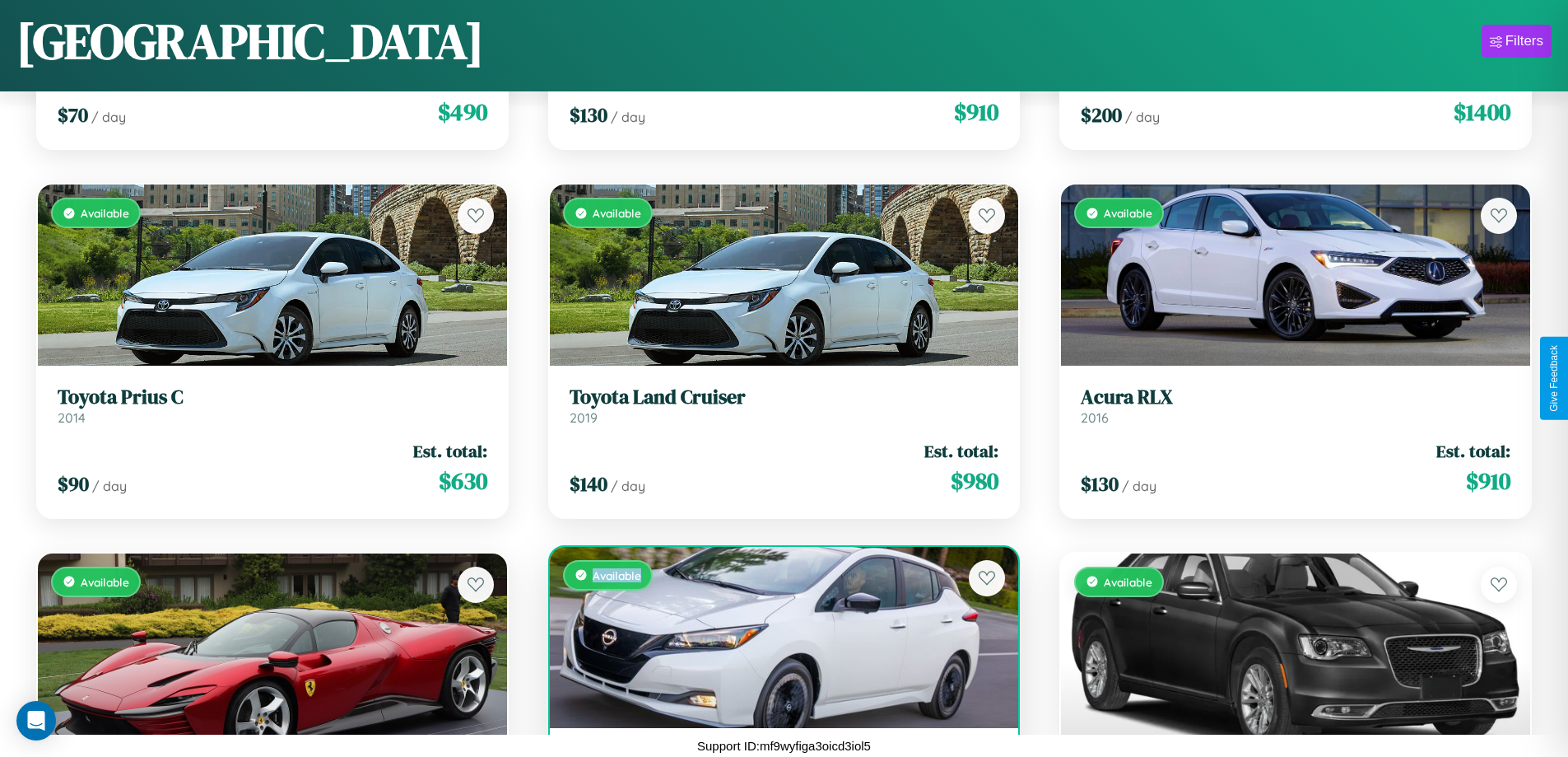
click at [777, 636] on div "Available" at bounding box center [784, 637] width 469 height 181
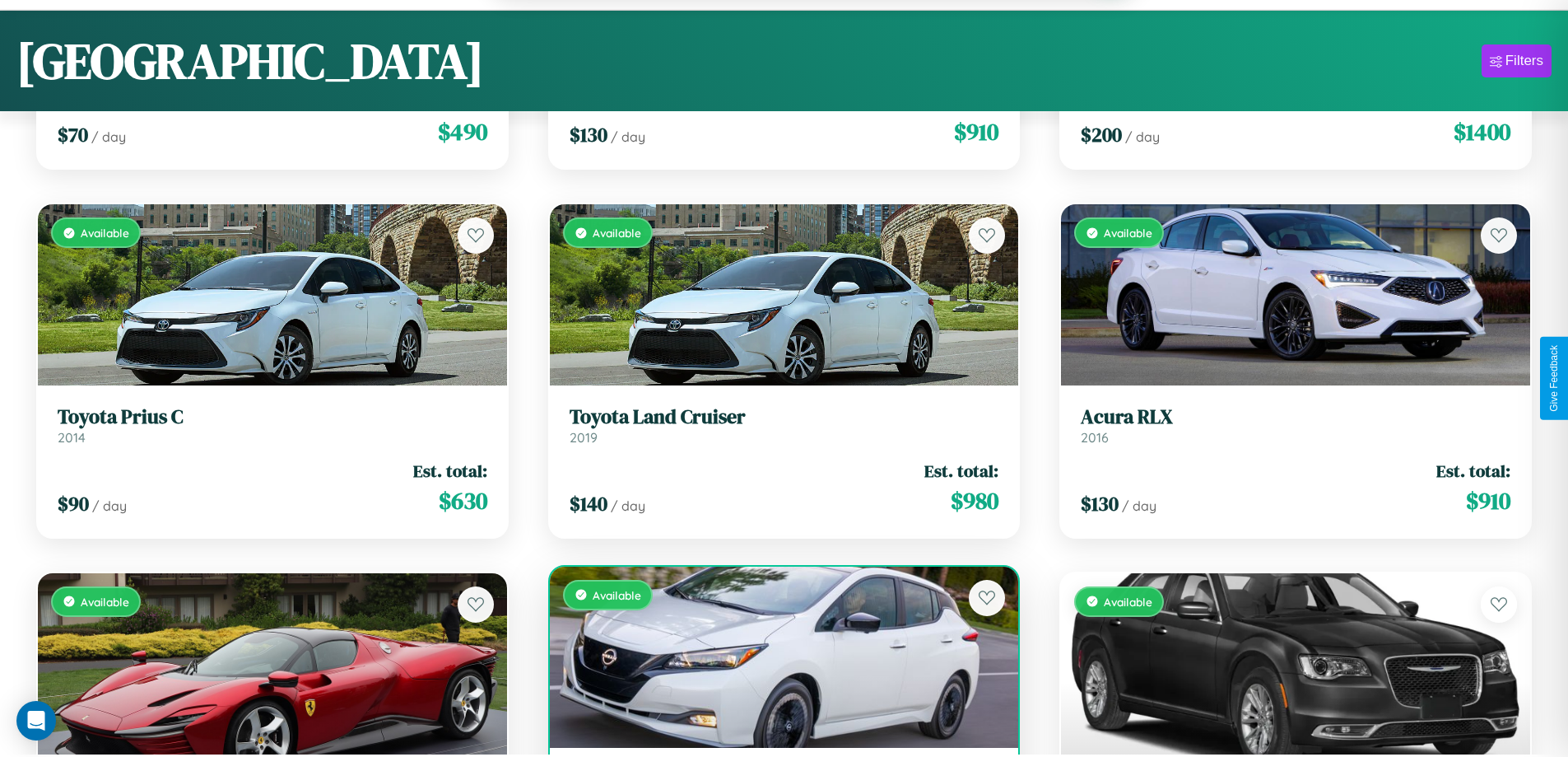
scroll to position [3297, 0]
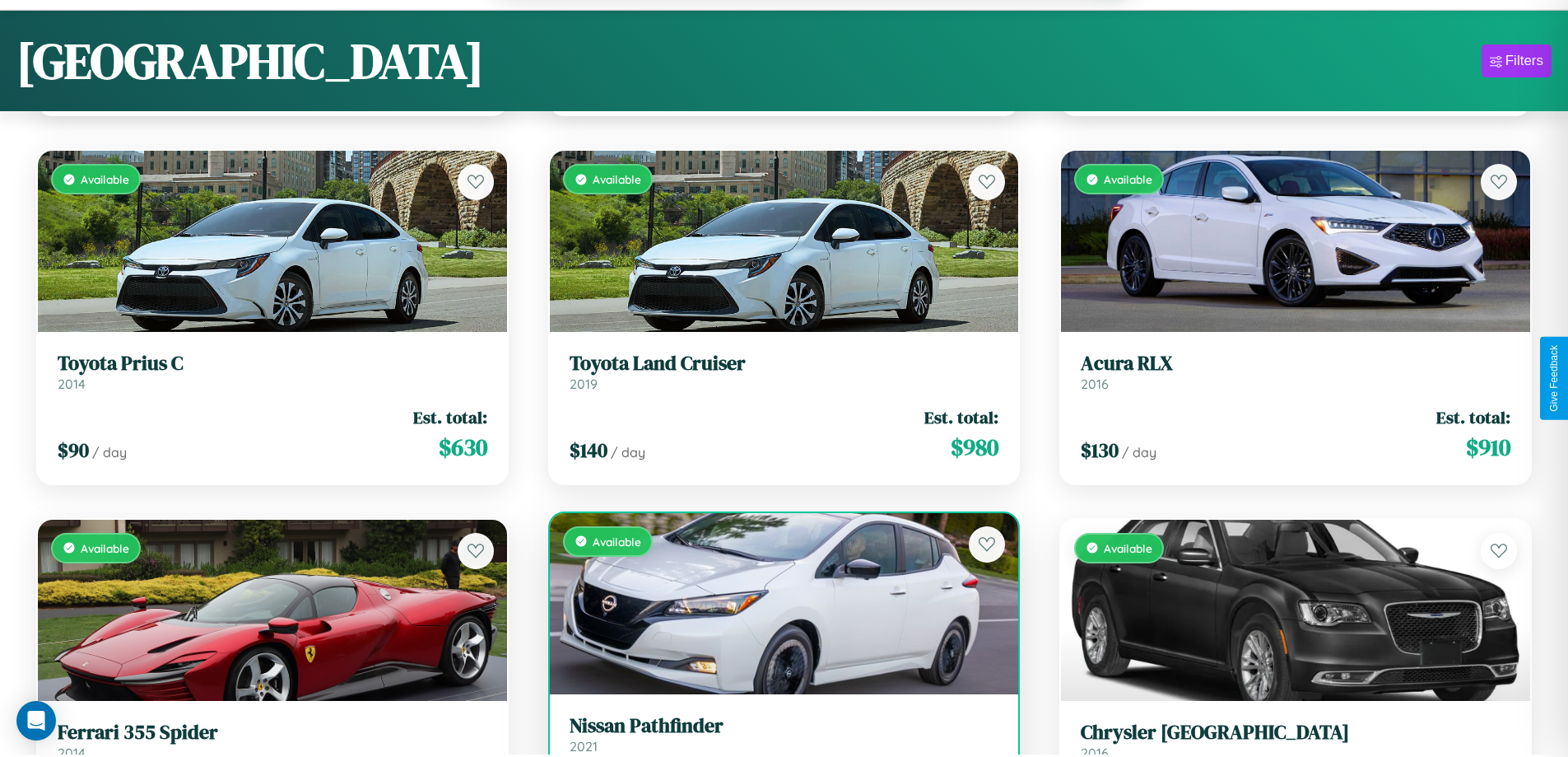
click at [777, 736] on h3 "Nissan Pathfinder" at bounding box center [784, 726] width 429 height 24
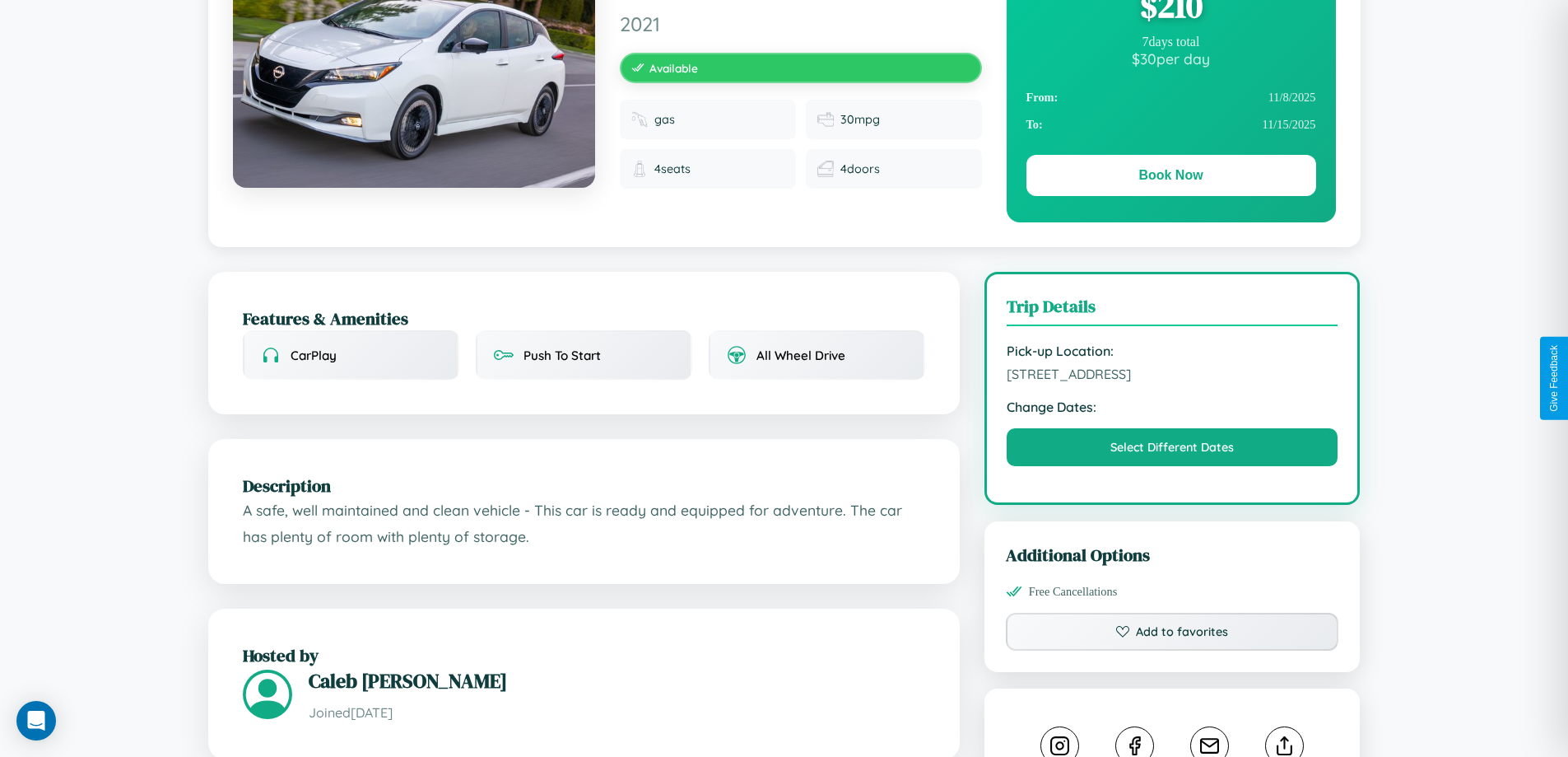
scroll to position [541, 0]
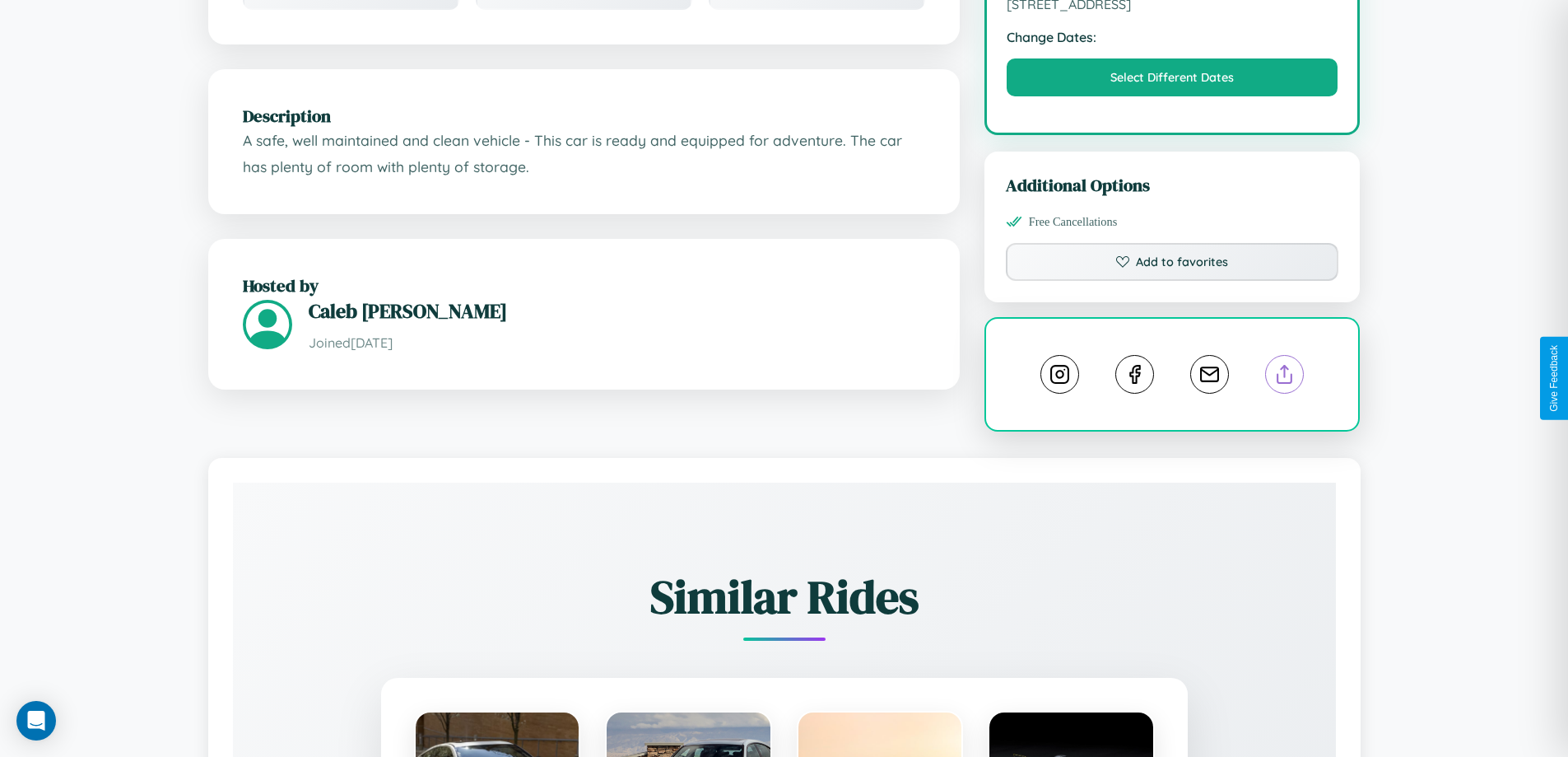
click at [1285, 376] on line at bounding box center [1285, 371] width 0 height 12
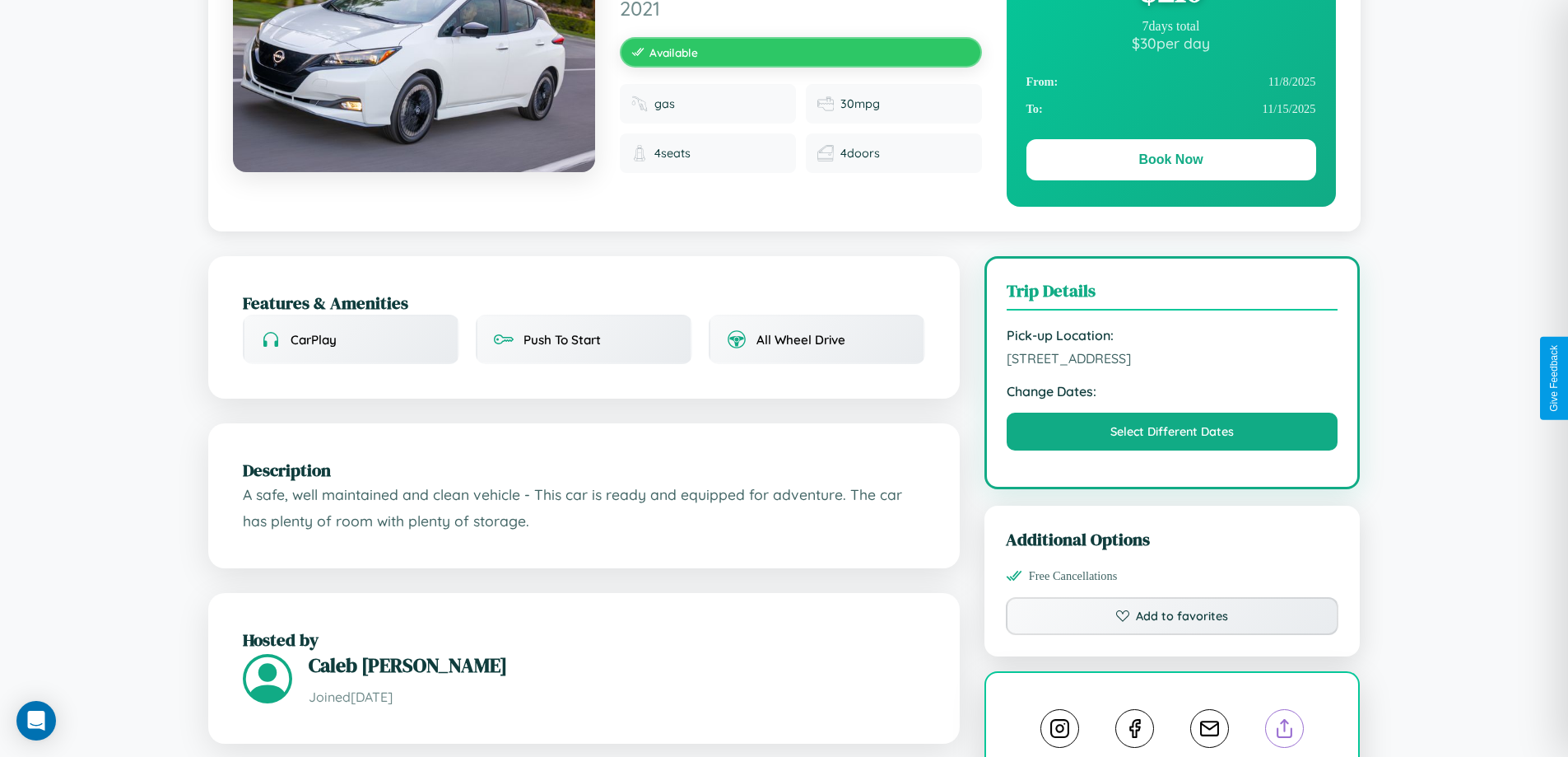
scroll to position [170, 0]
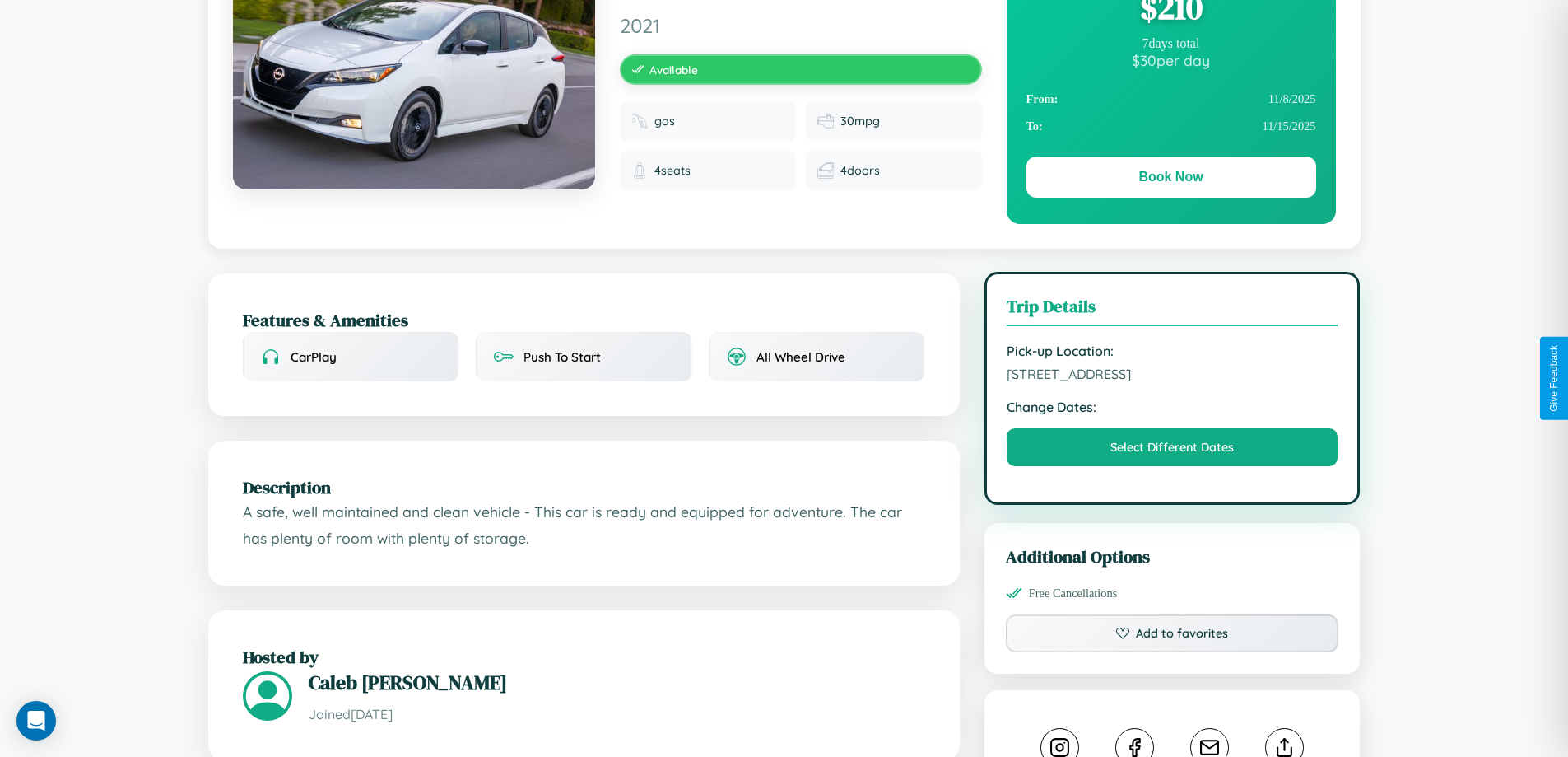
click at [1172, 376] on span "2132 High Street Delhi Delhi 34397 India" at bounding box center [1172, 374] width 331 height 17
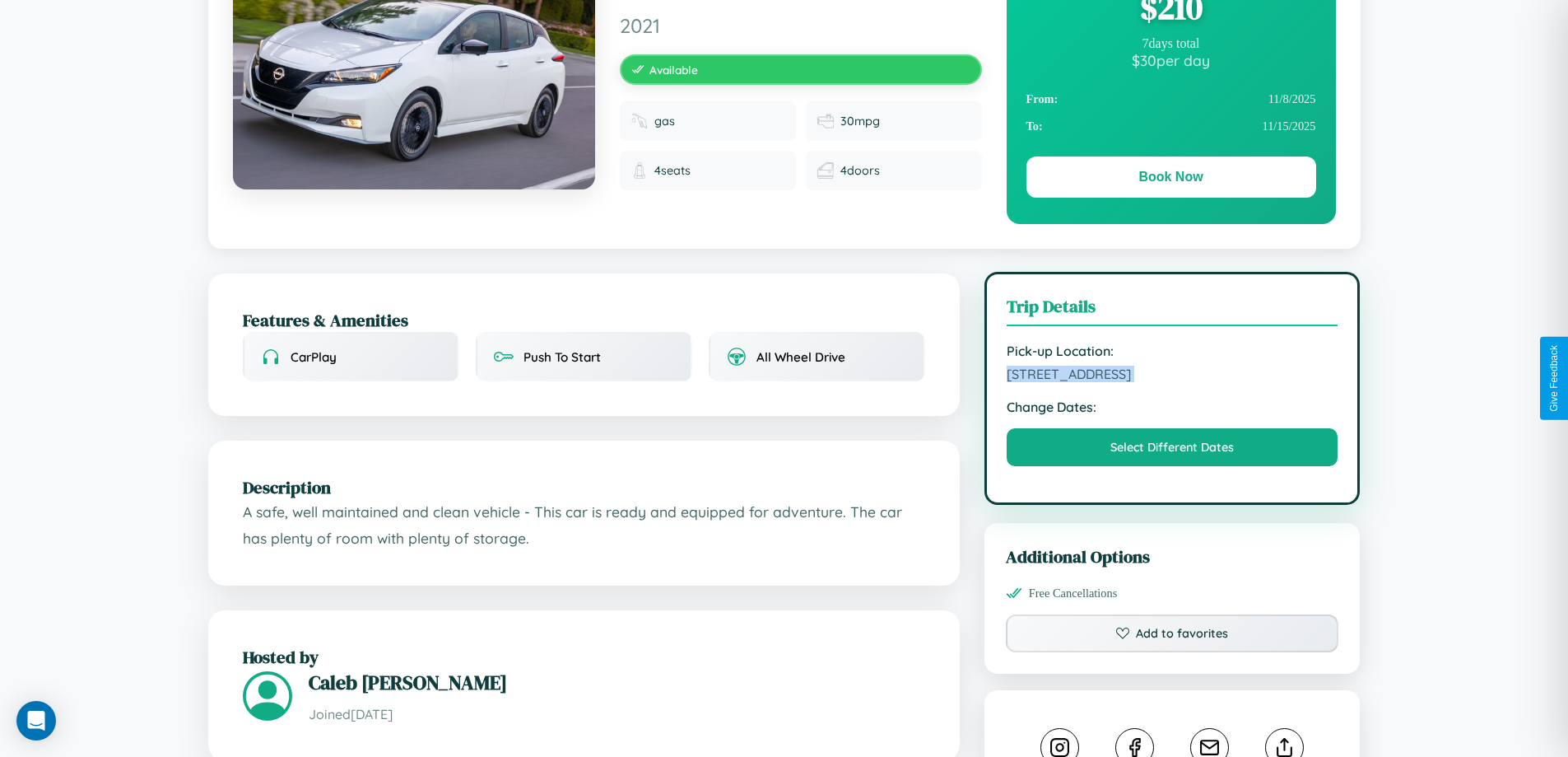
click at [1172, 376] on span "2132 High Street Delhi Delhi 34397 India" at bounding box center [1172, 374] width 331 height 17
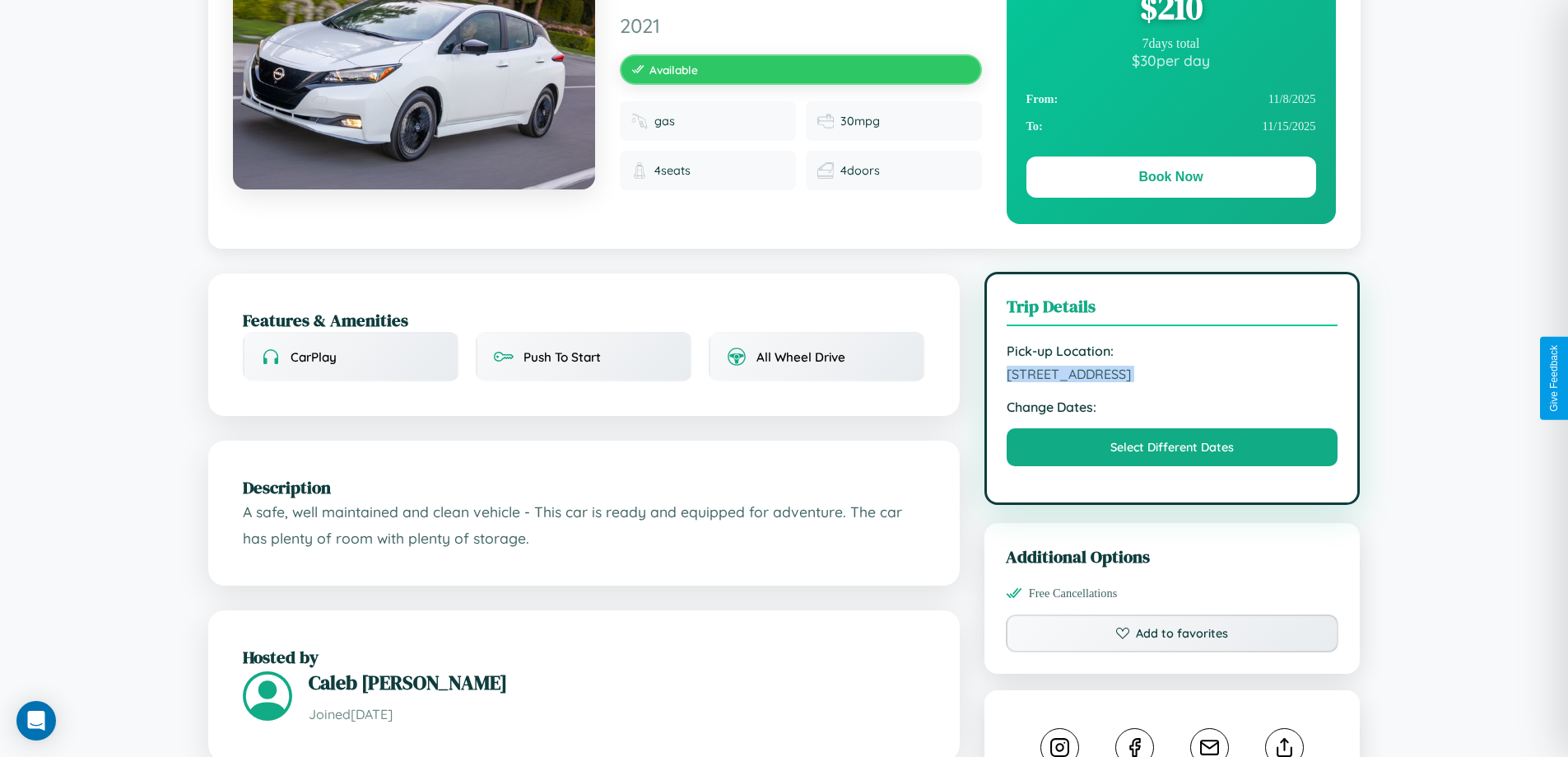
click at [1172, 376] on span "2132 High Street Delhi Delhi 34397 India" at bounding box center [1172, 374] width 331 height 17
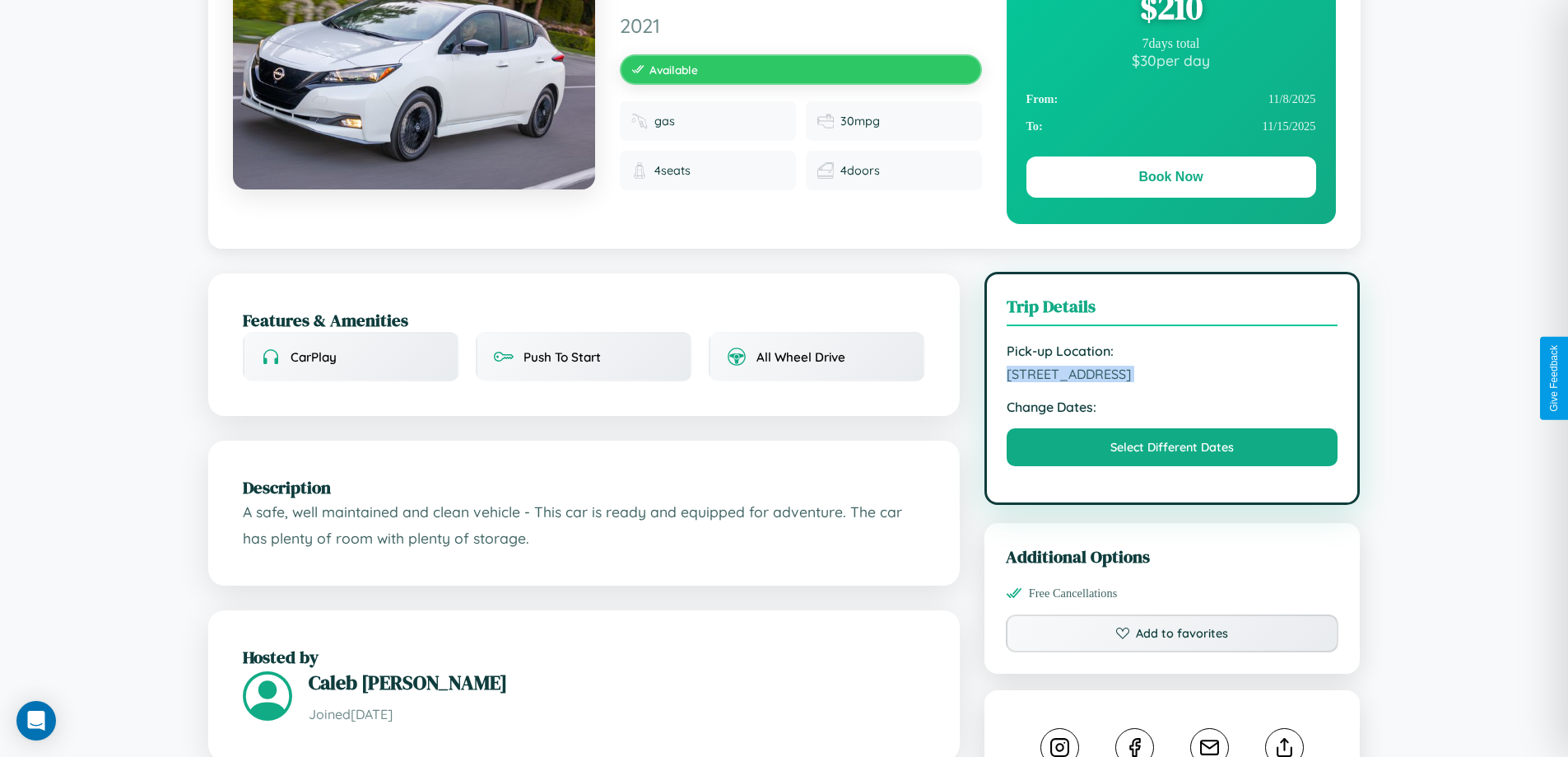
click at [1172, 376] on span "2132 High Street Delhi Delhi 34397 India" at bounding box center [1172, 374] width 331 height 17
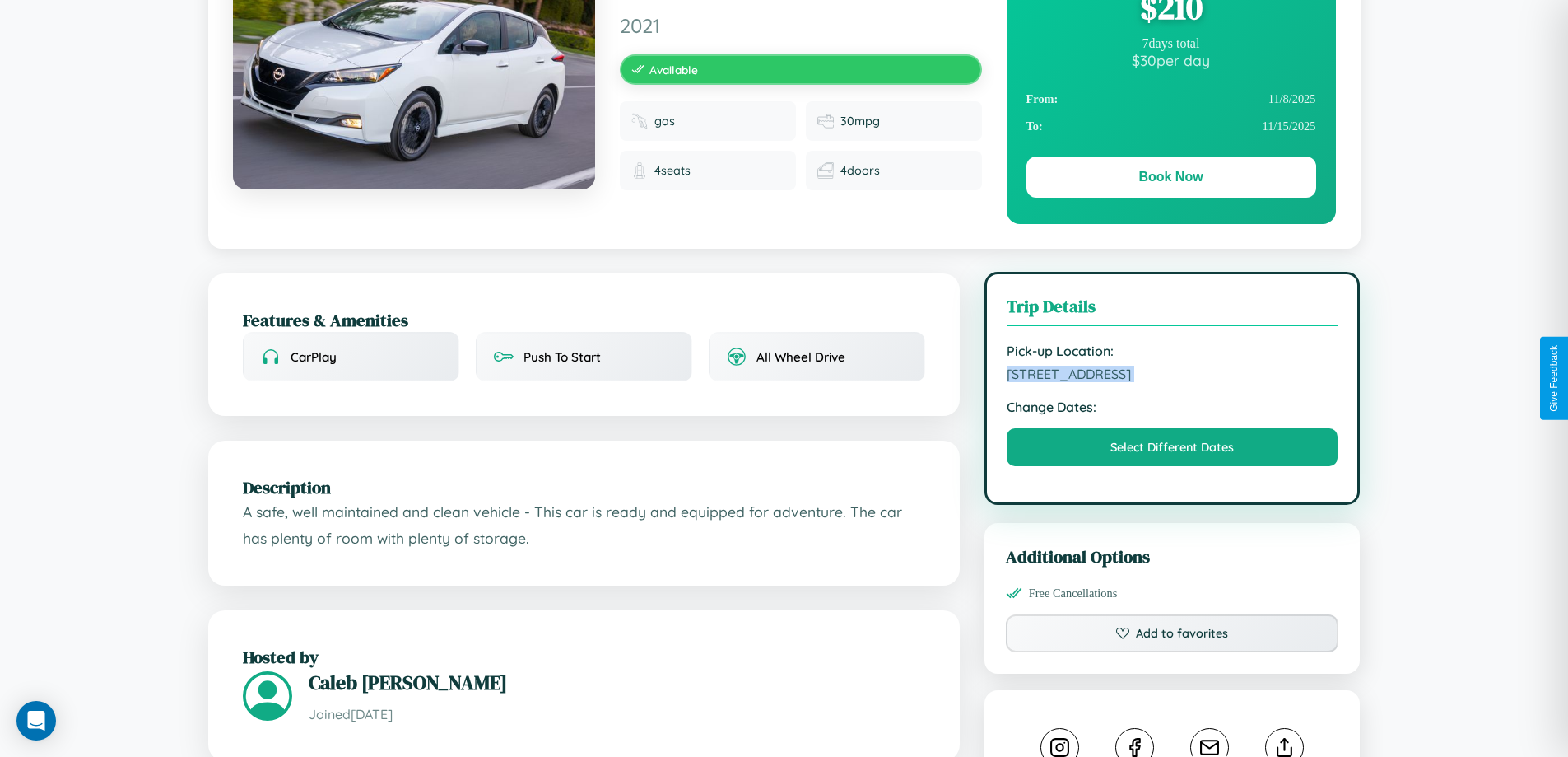
click at [1172, 376] on span "2132 High Street Delhi Delhi 34397 India" at bounding box center [1172, 374] width 331 height 17
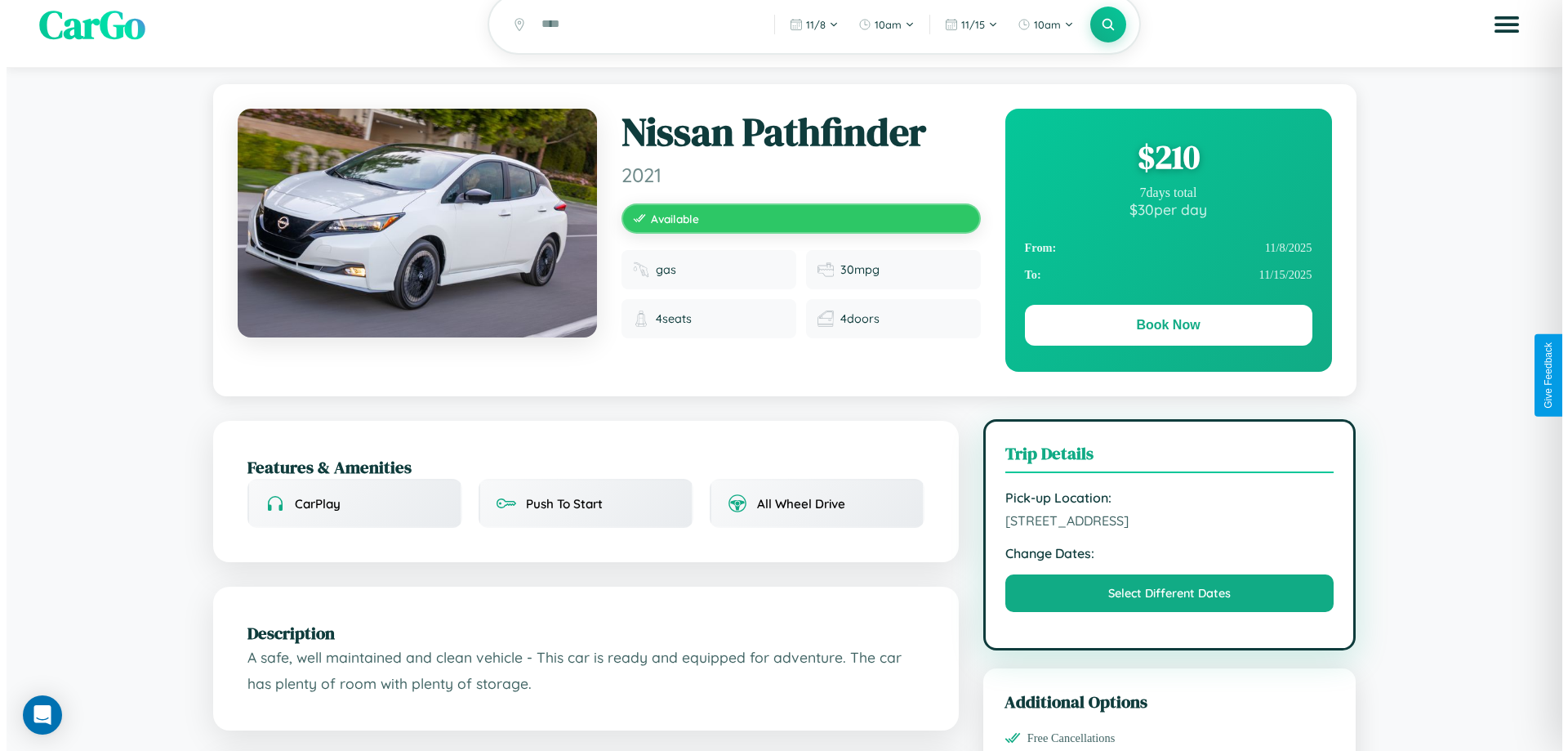
scroll to position [0, 0]
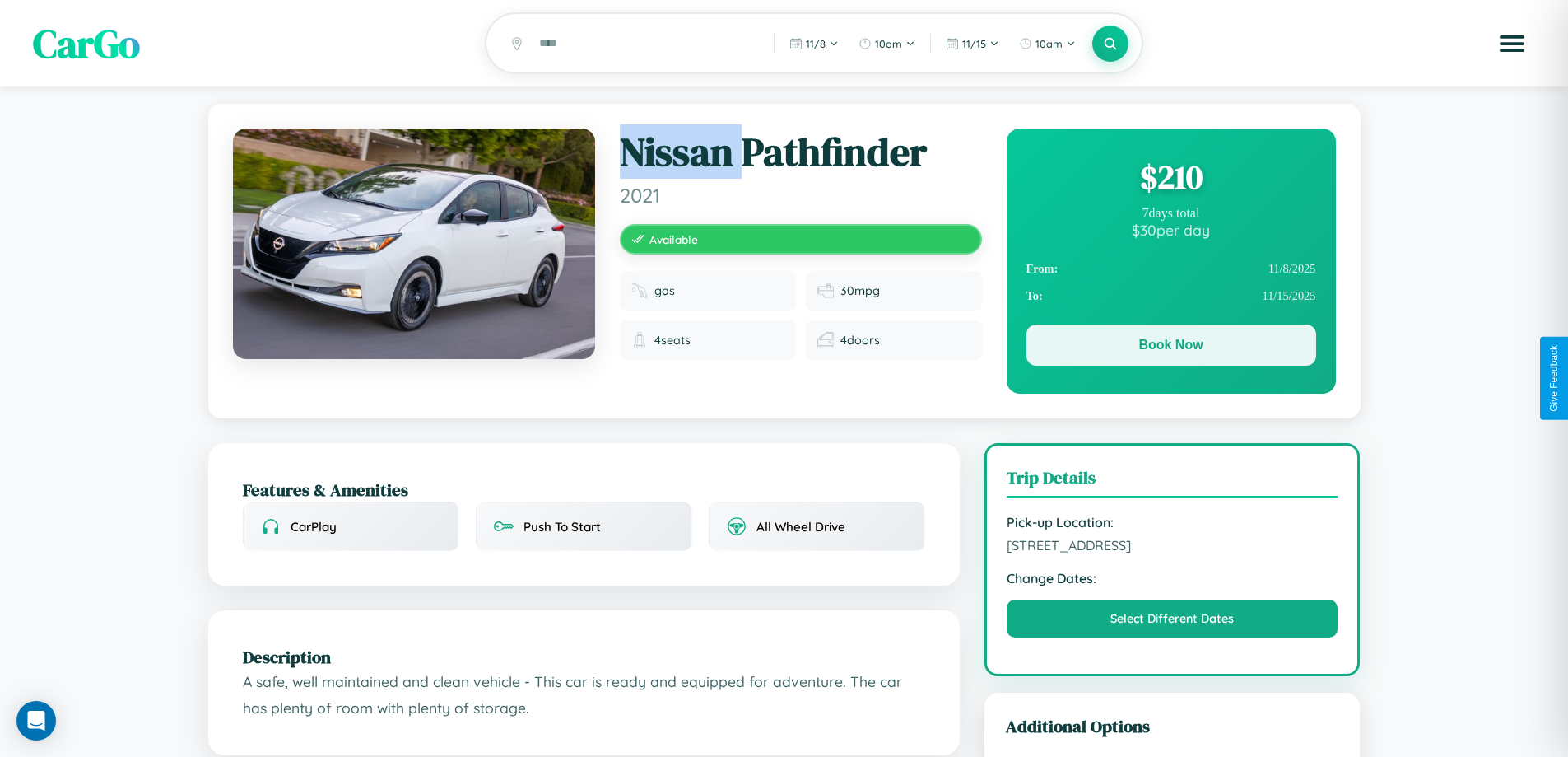
click at [1171, 348] on button "Book Now" at bounding box center [1171, 344] width 289 height 41
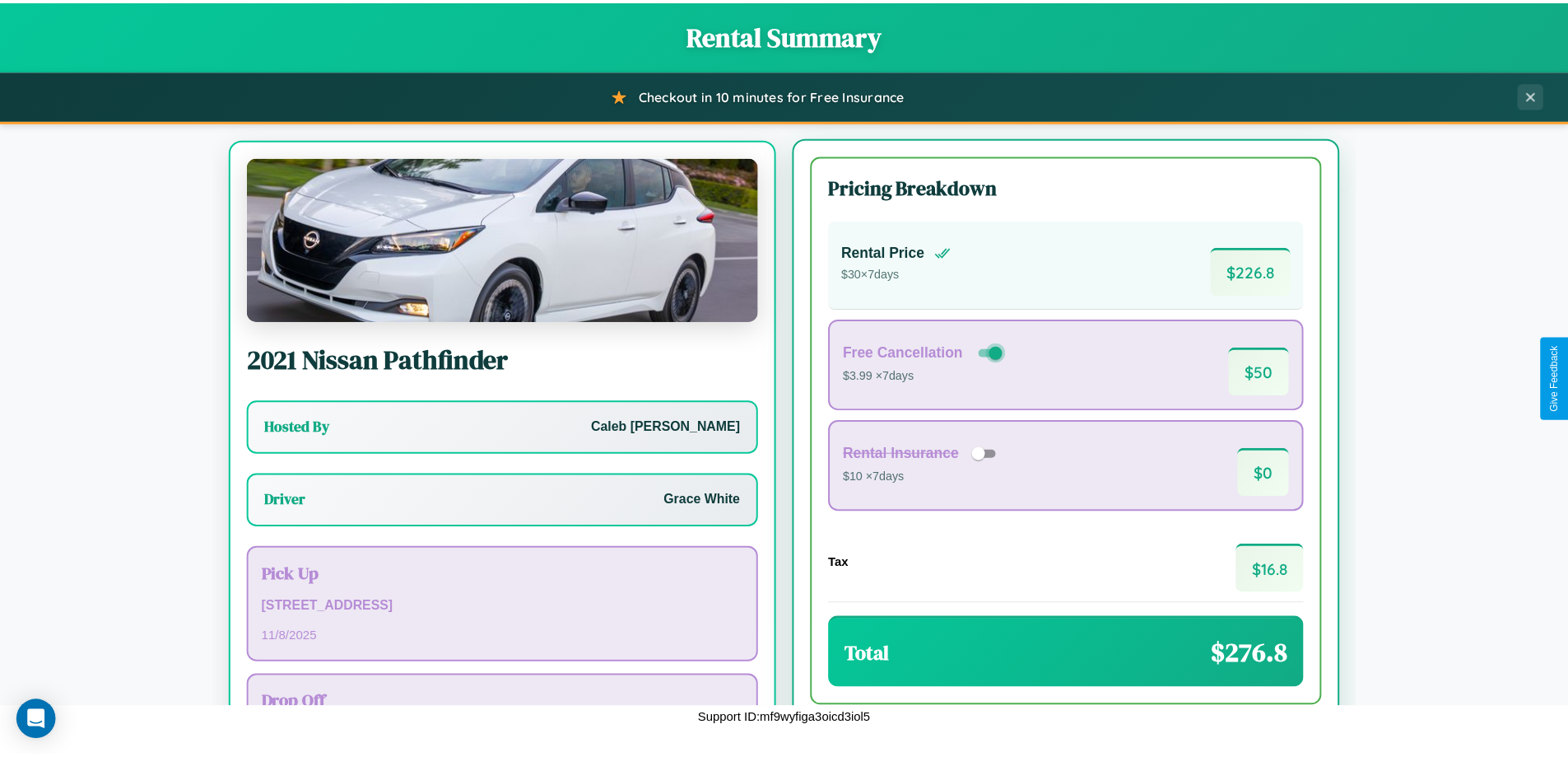
scroll to position [77, 0]
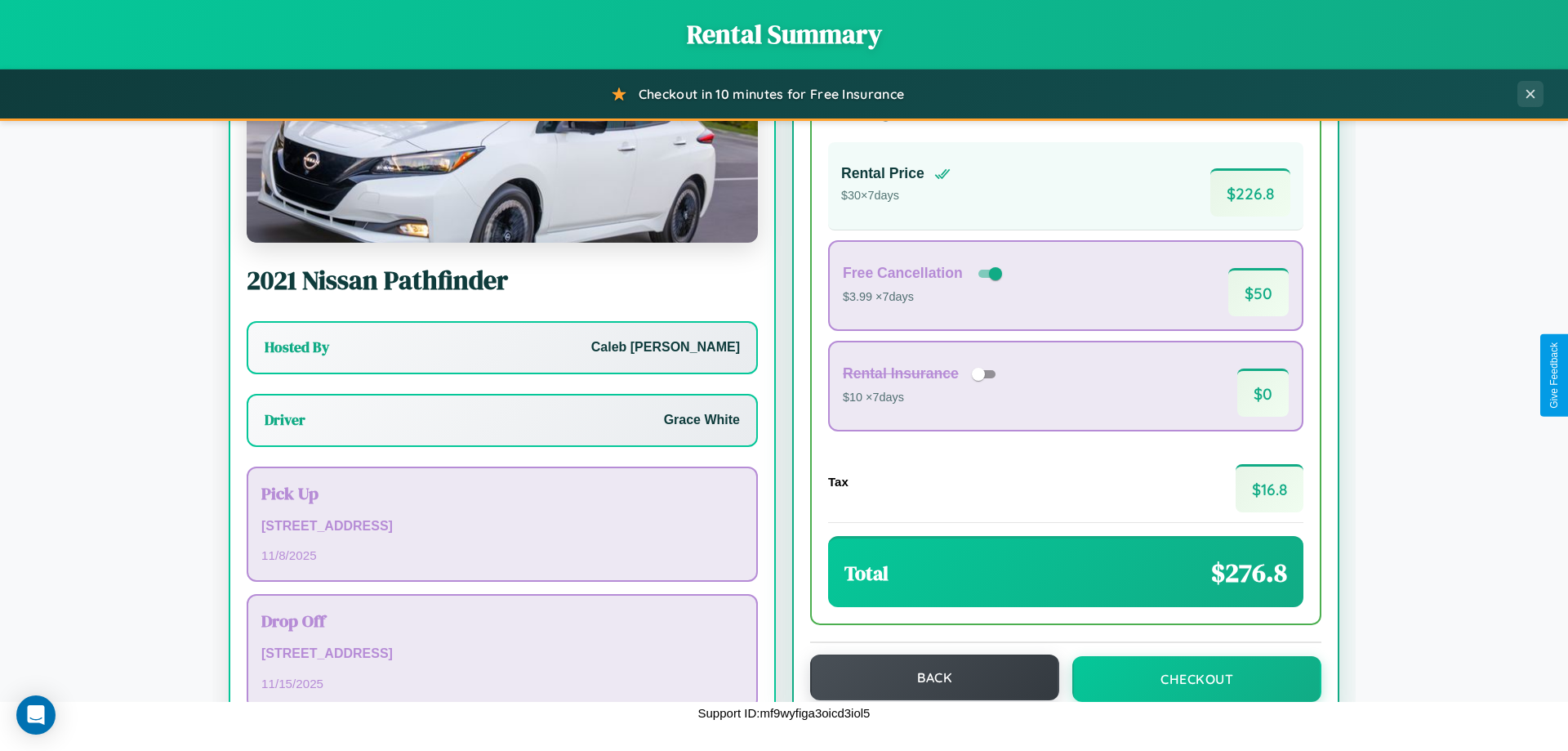
click at [927, 677] on button "Back" at bounding box center [935, 677] width 249 height 46
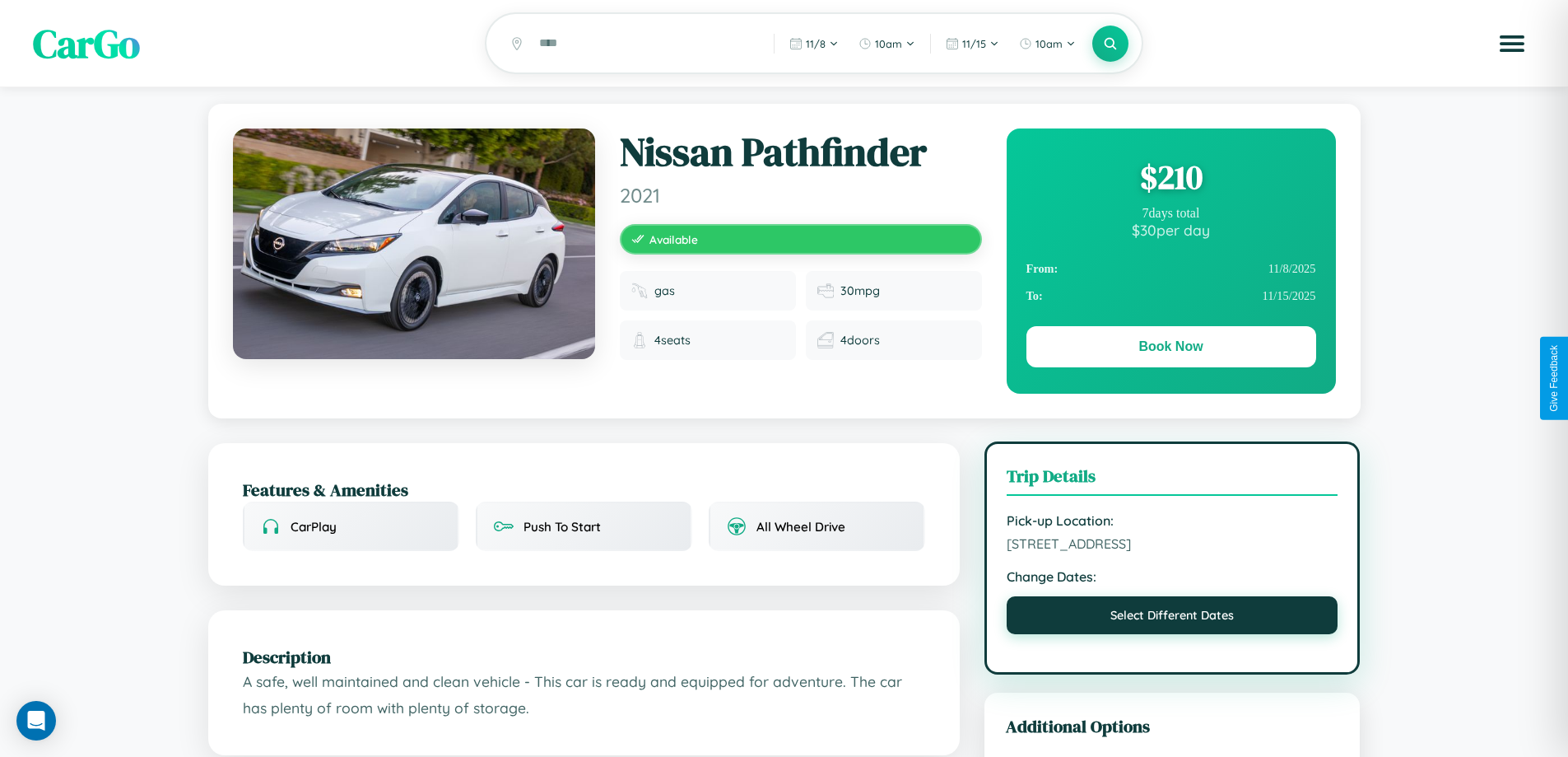
click at [1172, 618] on button "Select Different Dates" at bounding box center [1172, 615] width 331 height 38
select select "*"
select select "****"
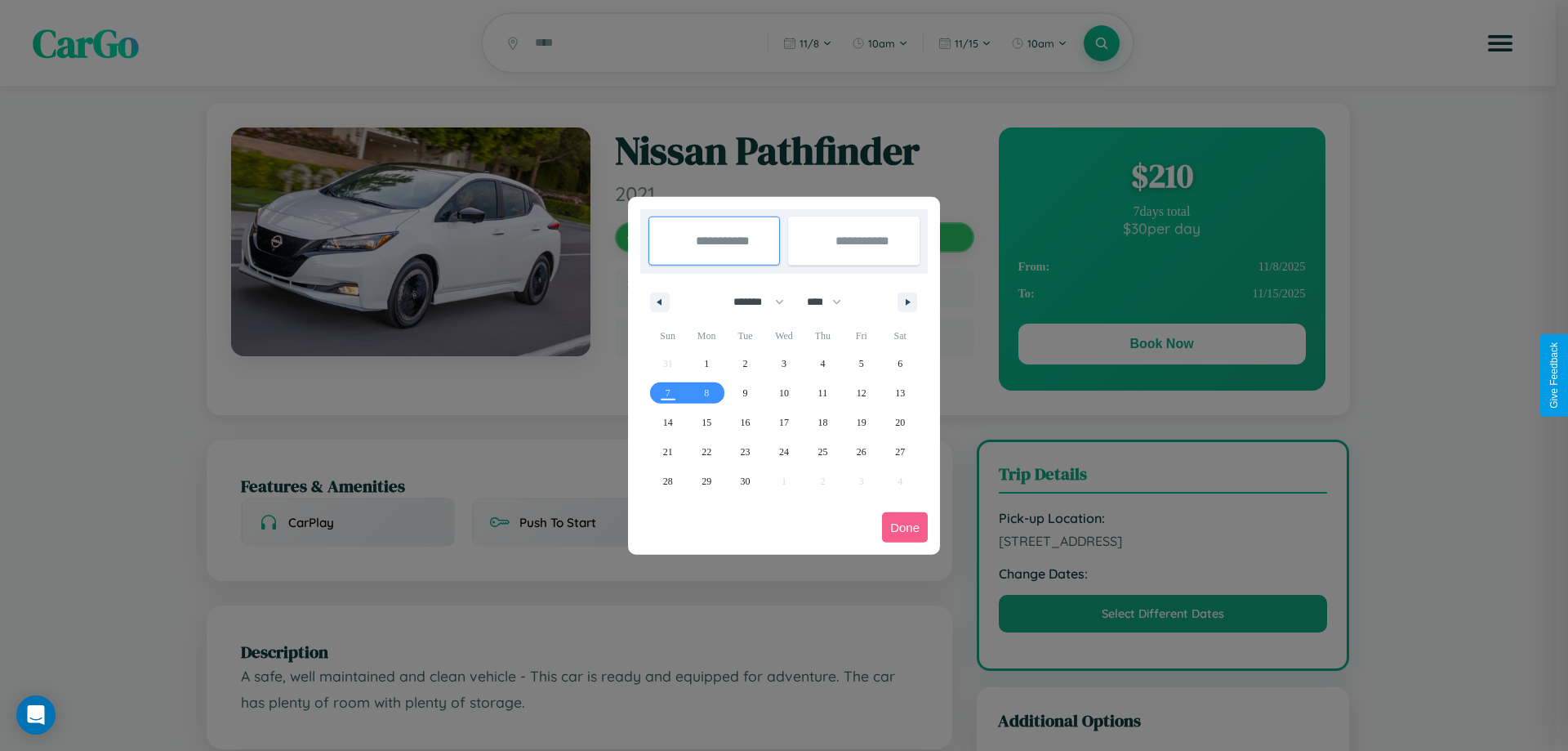
click at [751, 301] on select "******* ******** ***** ***** *** **** **** ****** ********* ******* ******** **…" at bounding box center [756, 301] width 69 height 27
select select "**"
click at [899, 392] on span "13" at bounding box center [900, 393] width 10 height 29
type input "**********"
click at [706, 422] on span "15" at bounding box center [706, 422] width 10 height 29
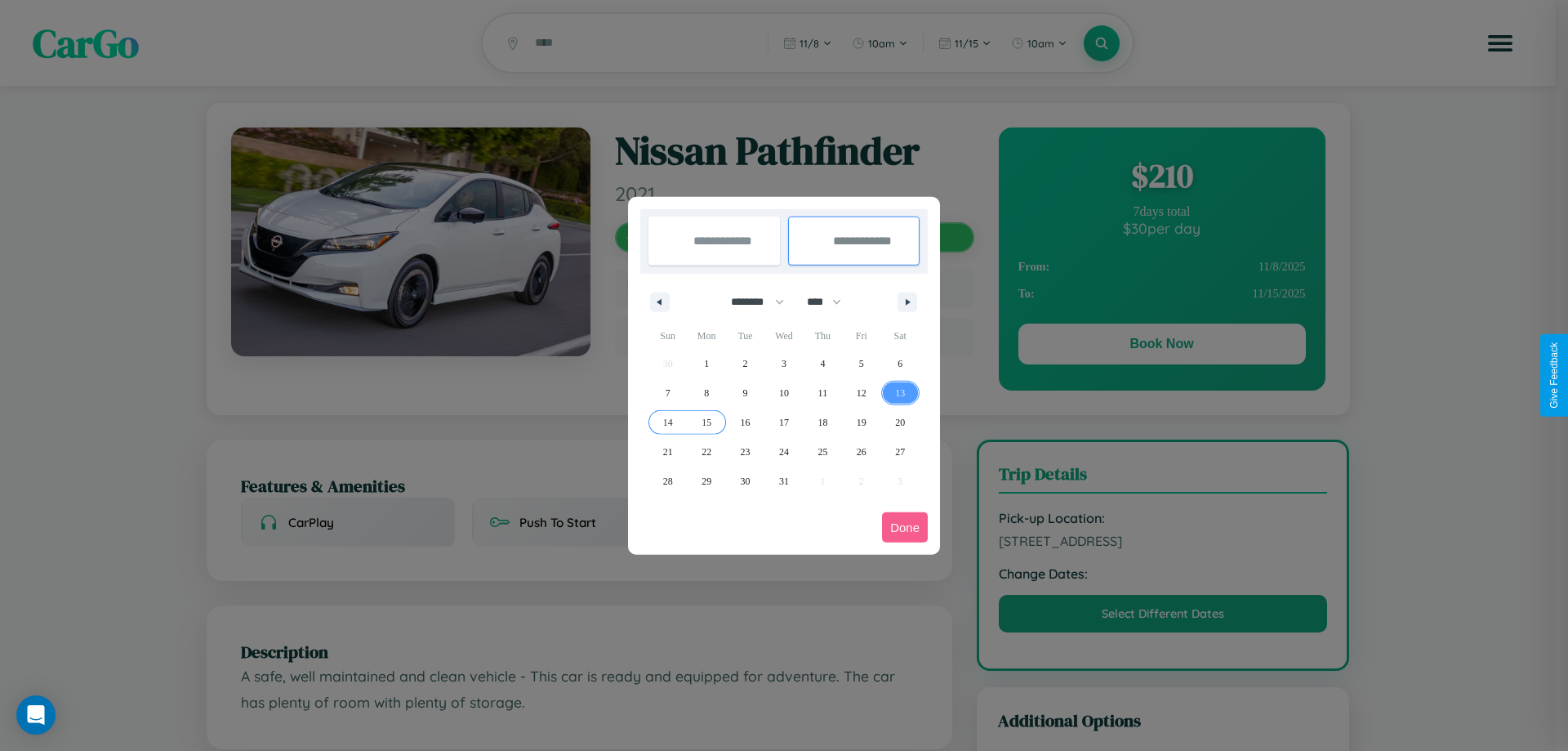
type input "**********"
click at [904, 527] on button "Done" at bounding box center [904, 527] width 46 height 30
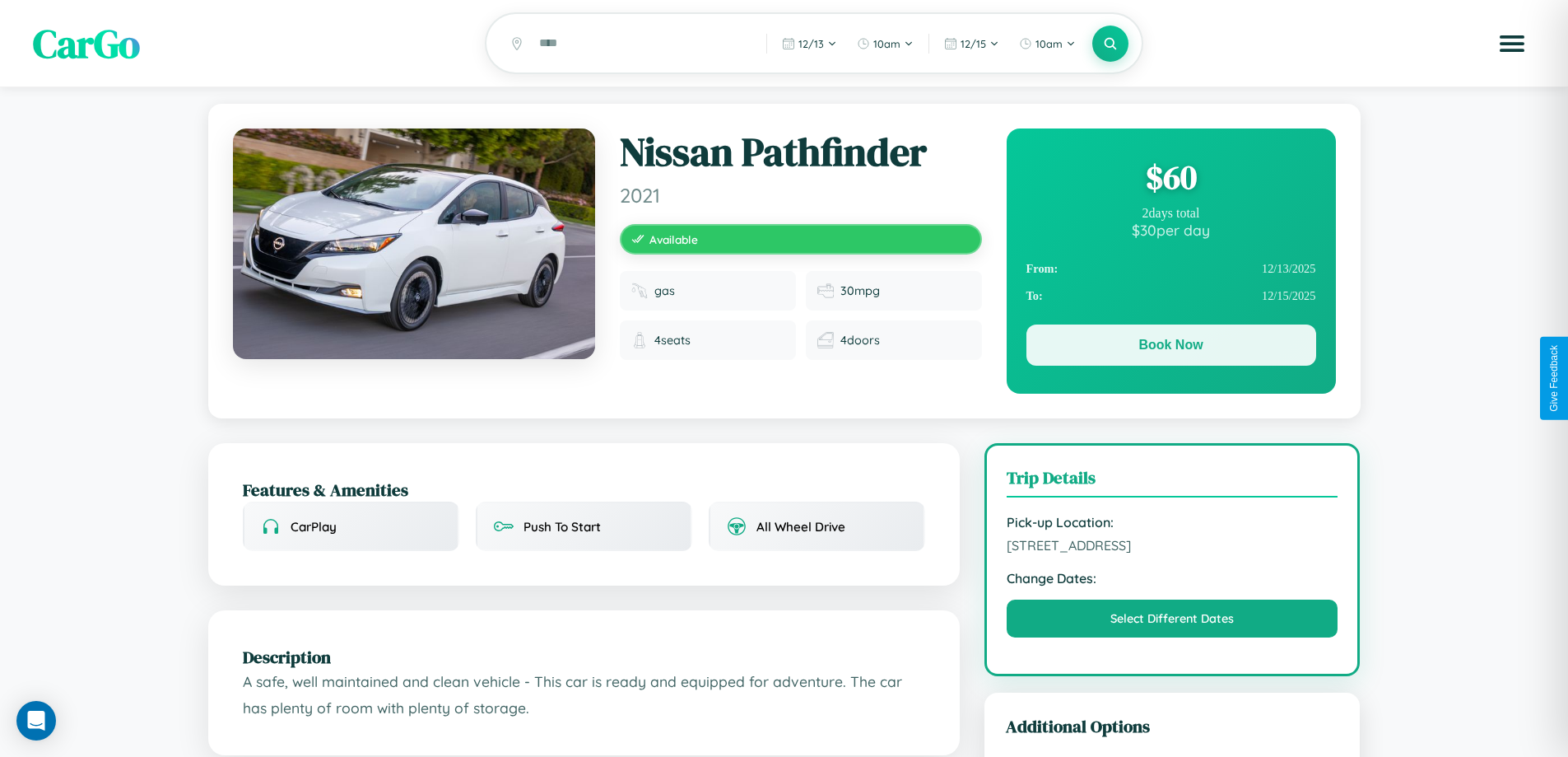
click at [1171, 348] on button "Book Now" at bounding box center [1171, 344] width 289 height 41
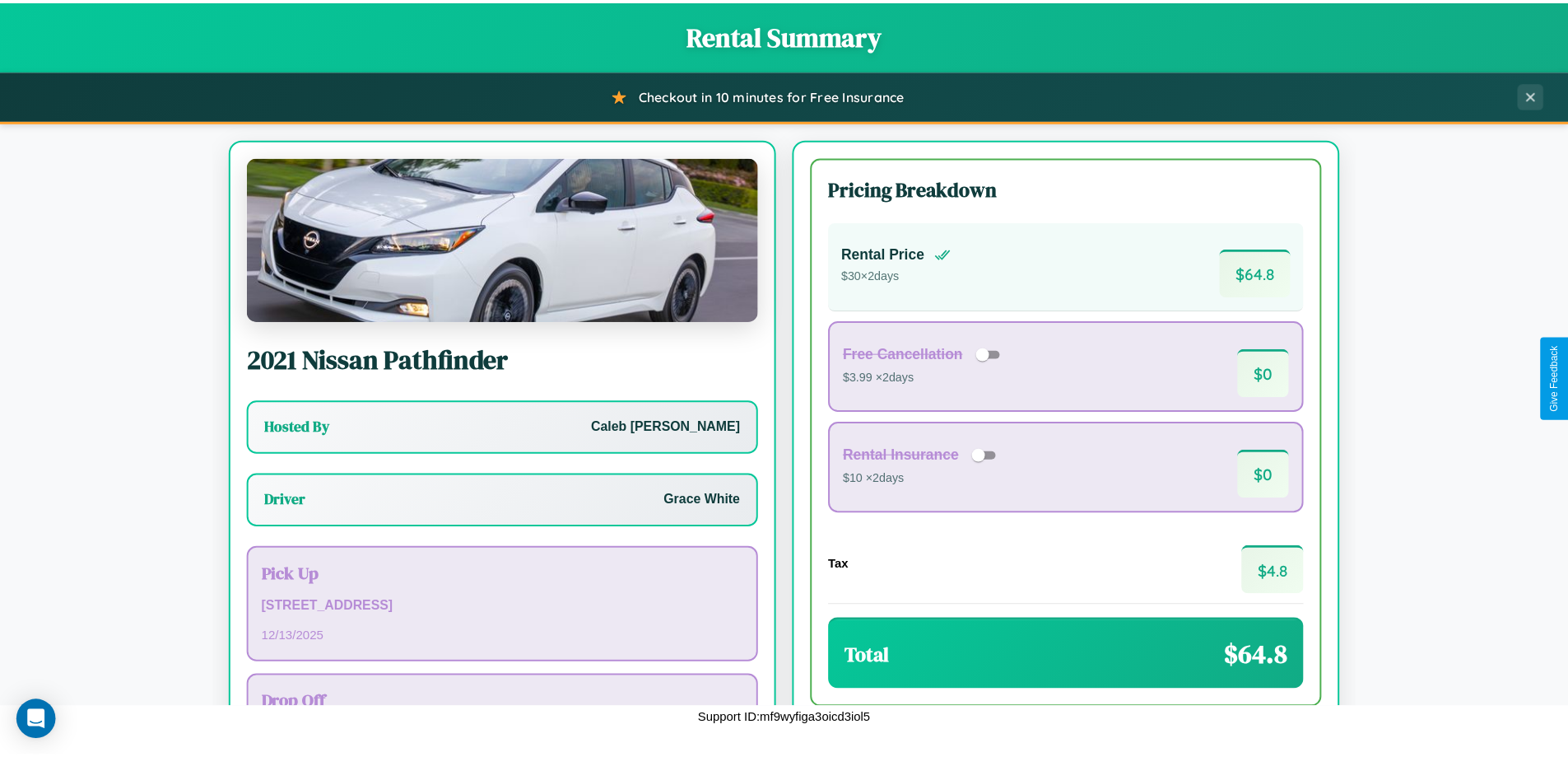
scroll to position [119, 0]
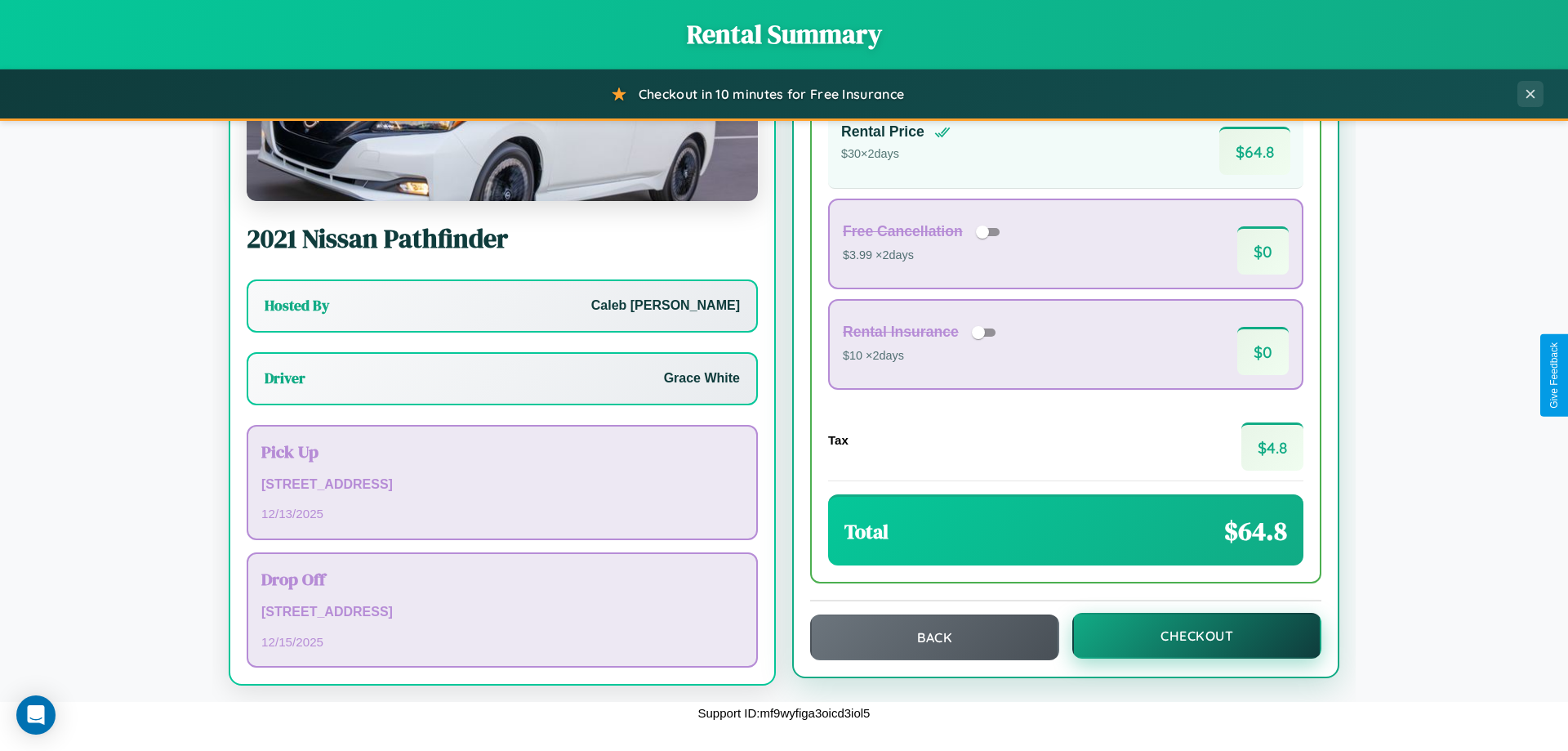
click at [1186, 635] on button "Checkout" at bounding box center [1196, 635] width 249 height 46
